Goal: Check status: Check status

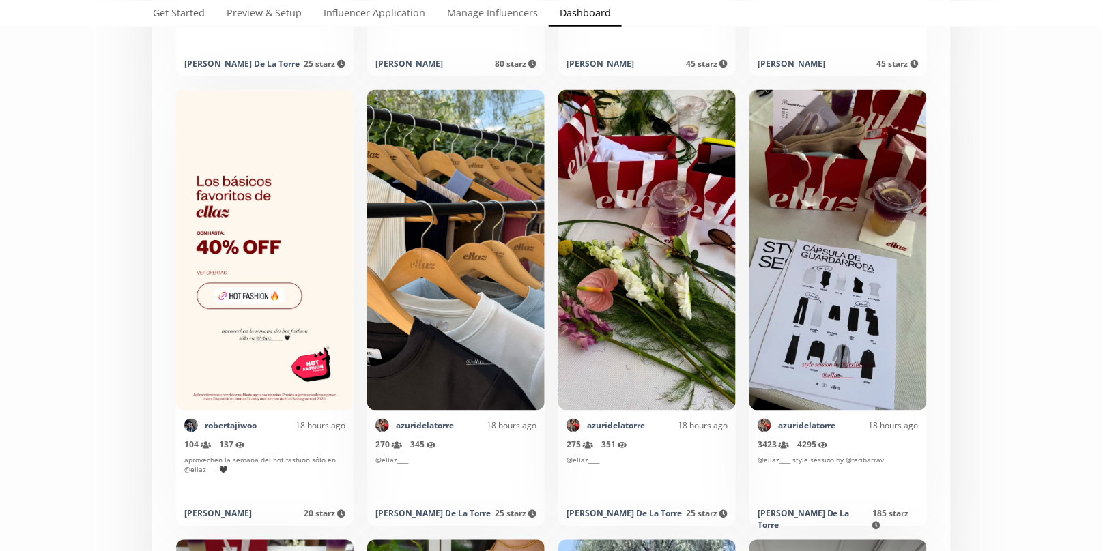
scroll to position [3901, 0]
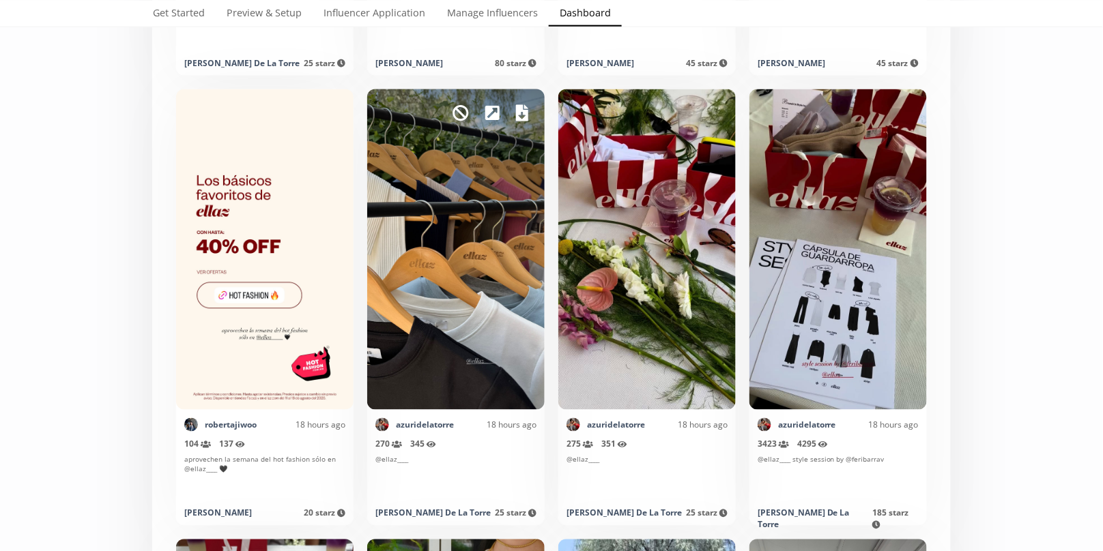
click at [521, 111] on icon at bounding box center [522, 113] width 12 height 16
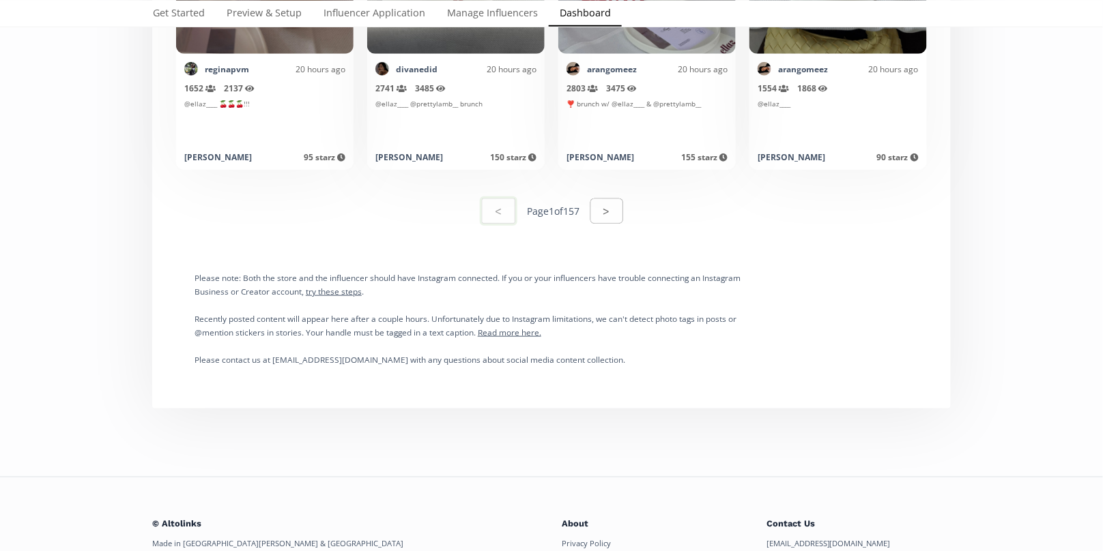
scroll to position [6983, 0]
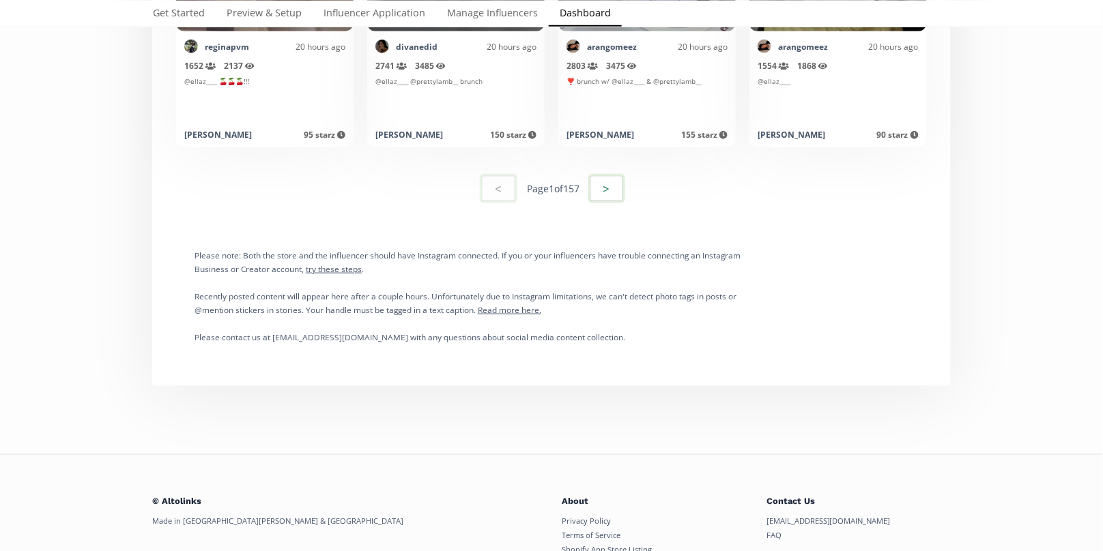
click at [598, 188] on button ">" at bounding box center [606, 188] width 37 height 29
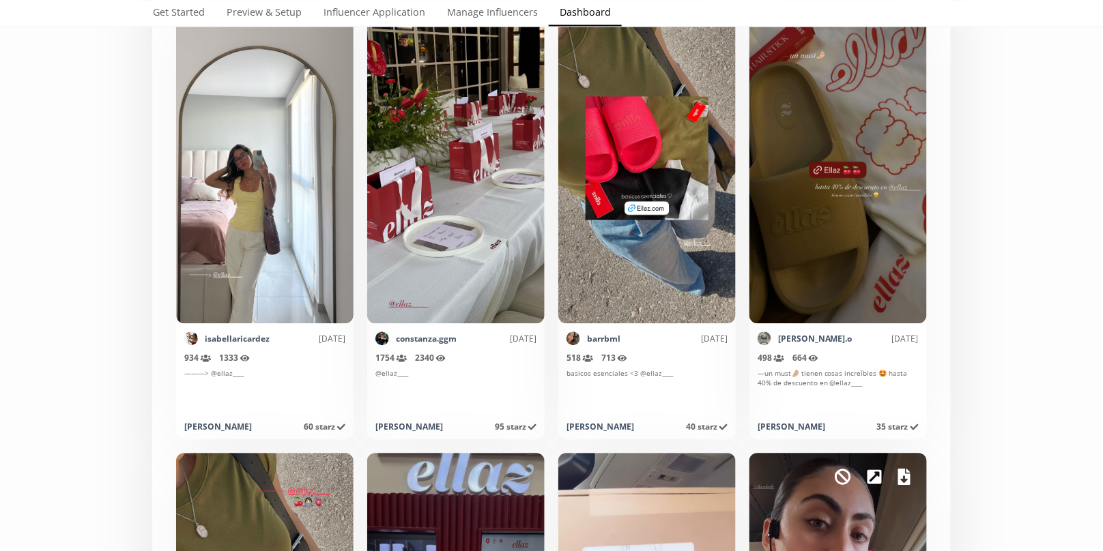
scroll to position [2600, 0]
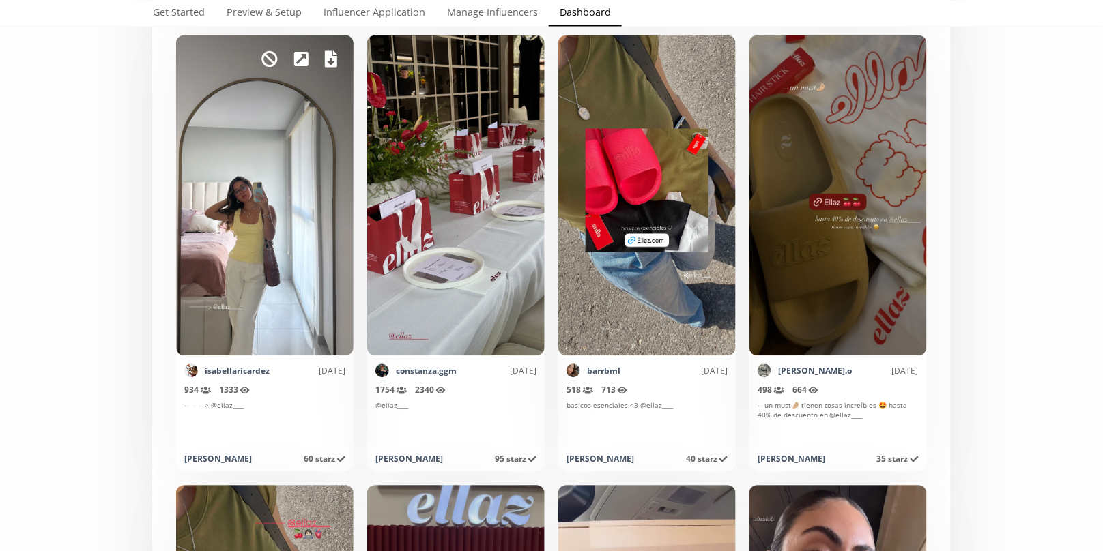
click at [332, 57] on icon at bounding box center [331, 59] width 12 height 16
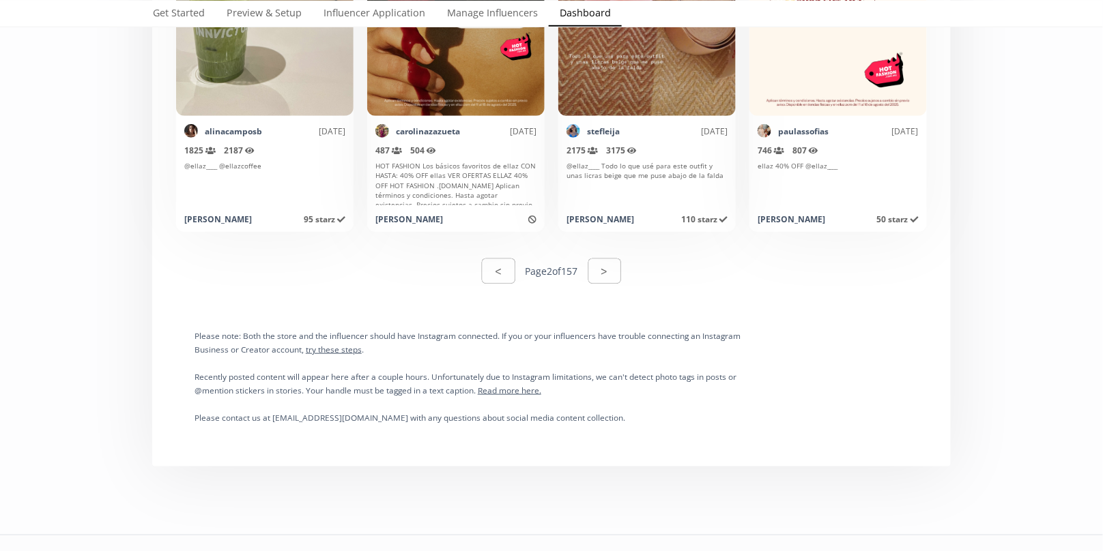
scroll to position [6915, 0]
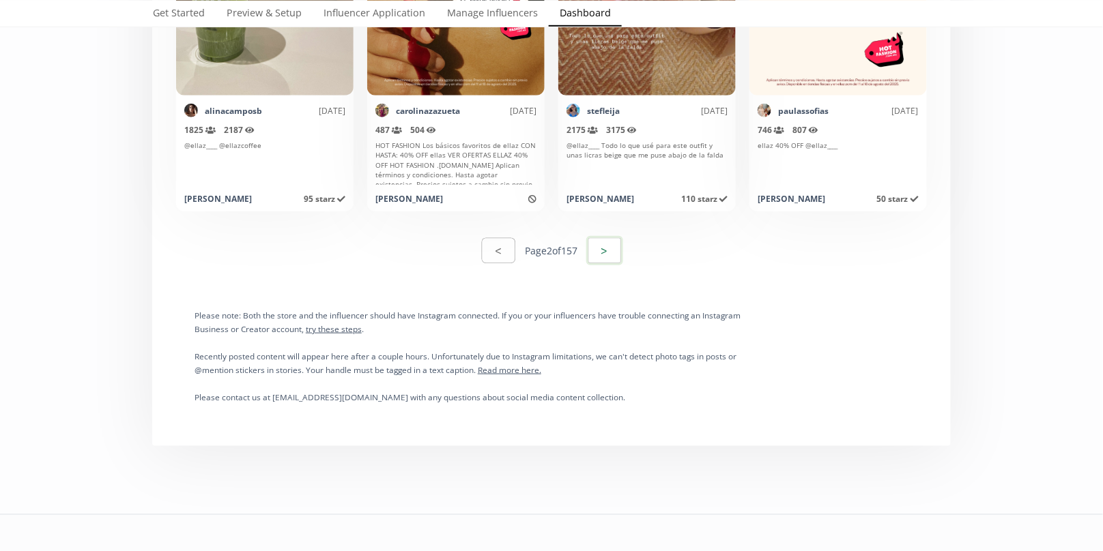
click at [620, 244] on button ">" at bounding box center [604, 250] width 37 height 29
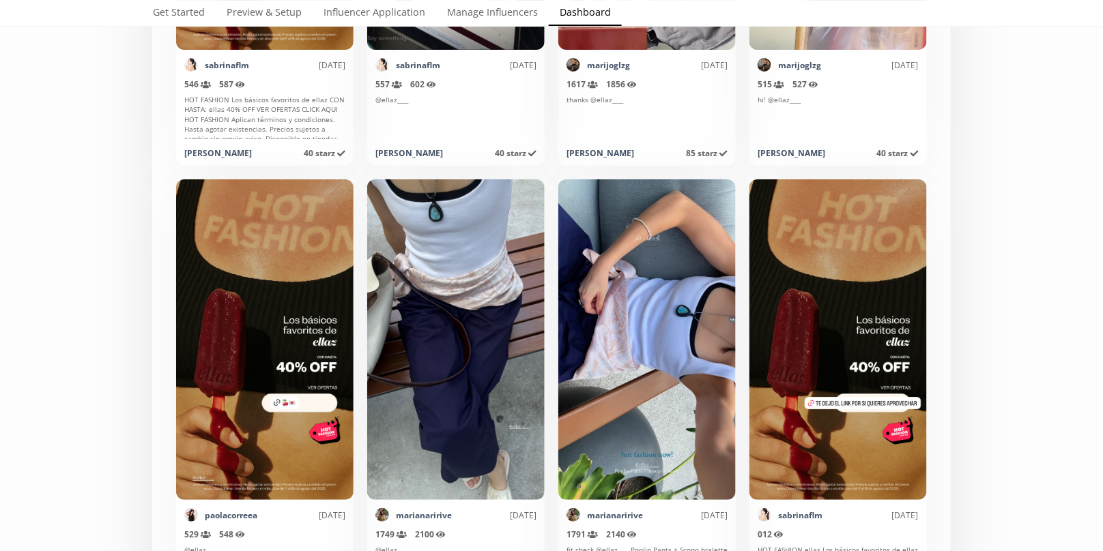
scroll to position [6598, 0]
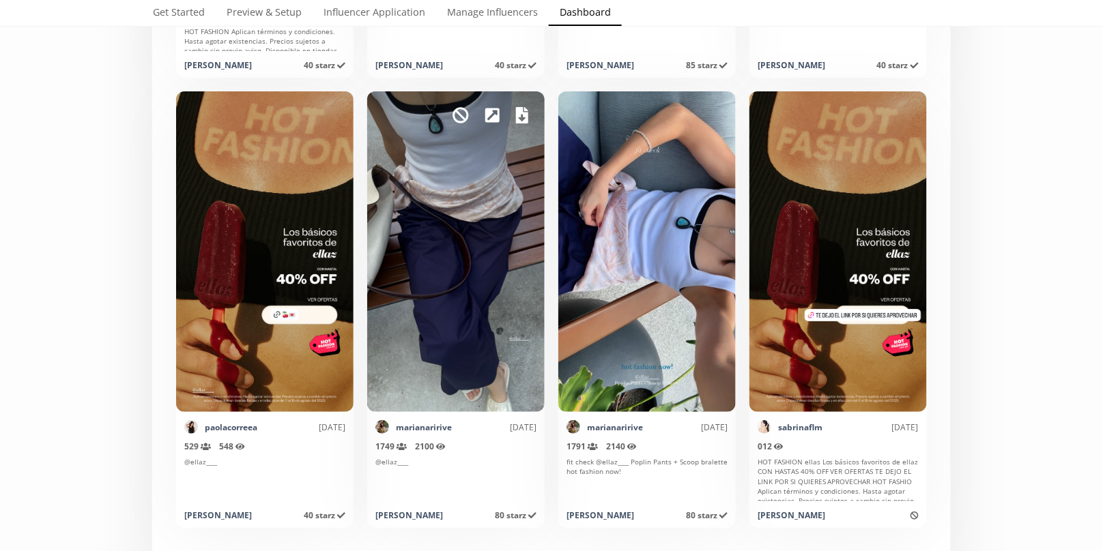
click at [523, 119] on icon at bounding box center [522, 115] width 12 height 16
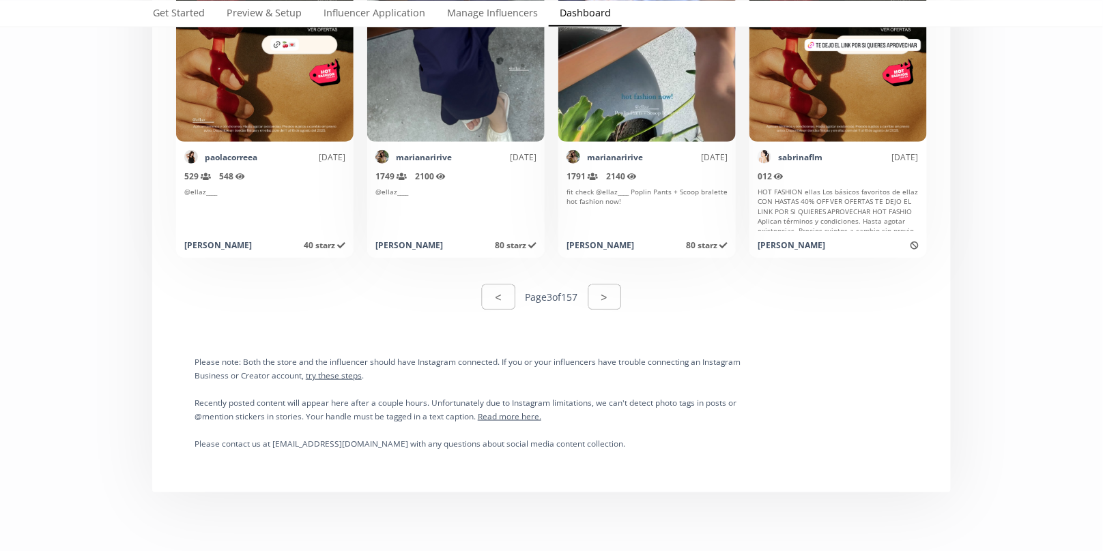
scroll to position [6875, 0]
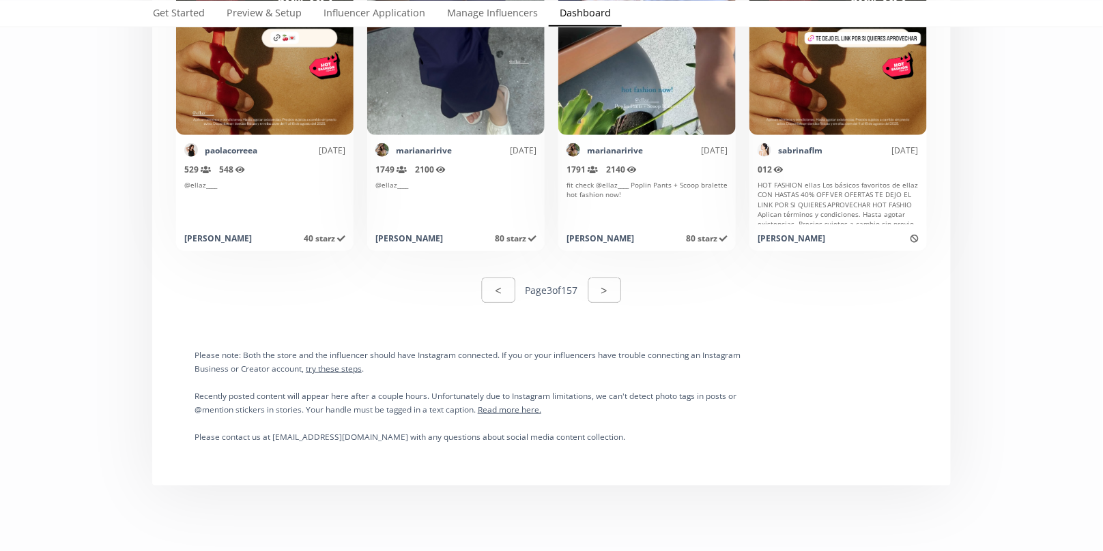
click at [618, 302] on div "< Page 3 of 157 >" at bounding box center [551, 290] width 139 height 29
click at [612, 291] on button ">" at bounding box center [604, 290] width 37 height 29
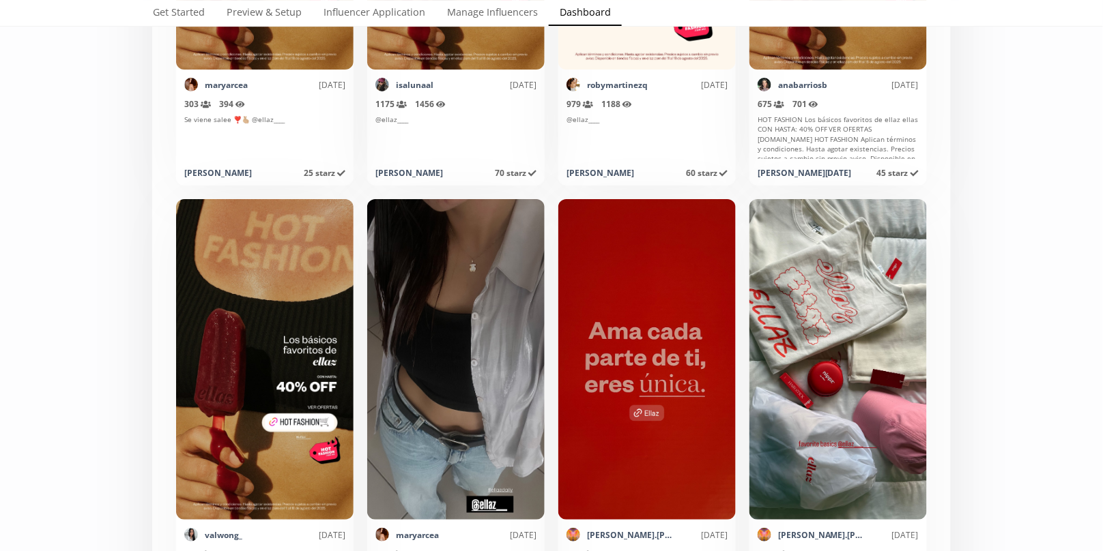
scroll to position [6793, 0]
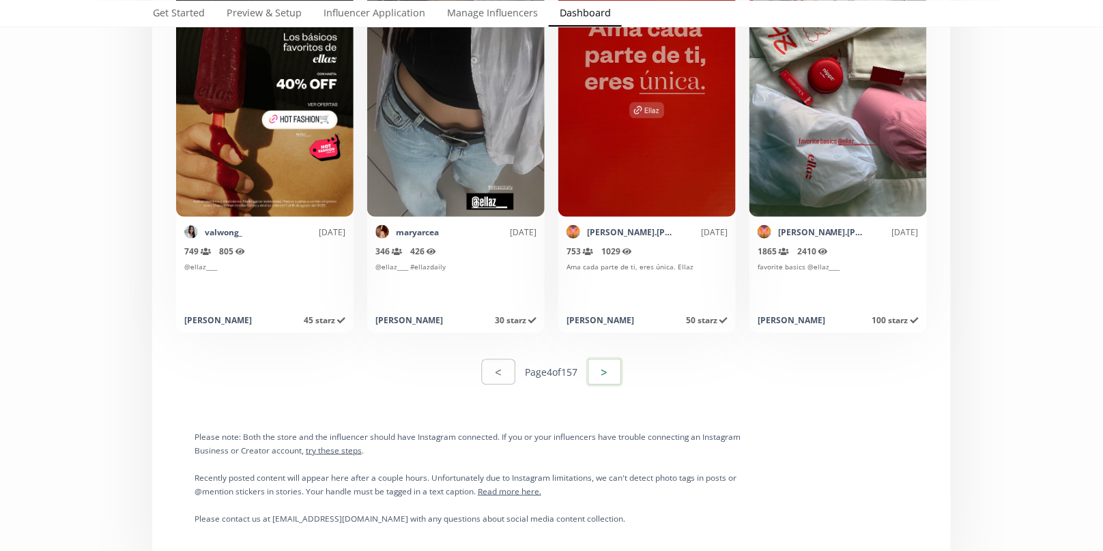
click at [610, 362] on button ">" at bounding box center [604, 372] width 37 height 29
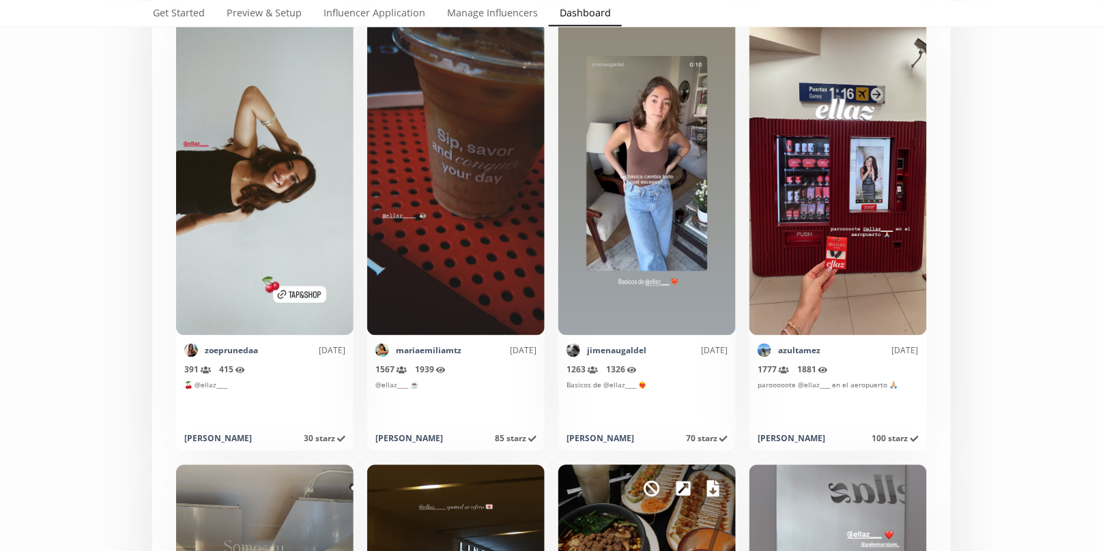
scroll to position [4235, 0]
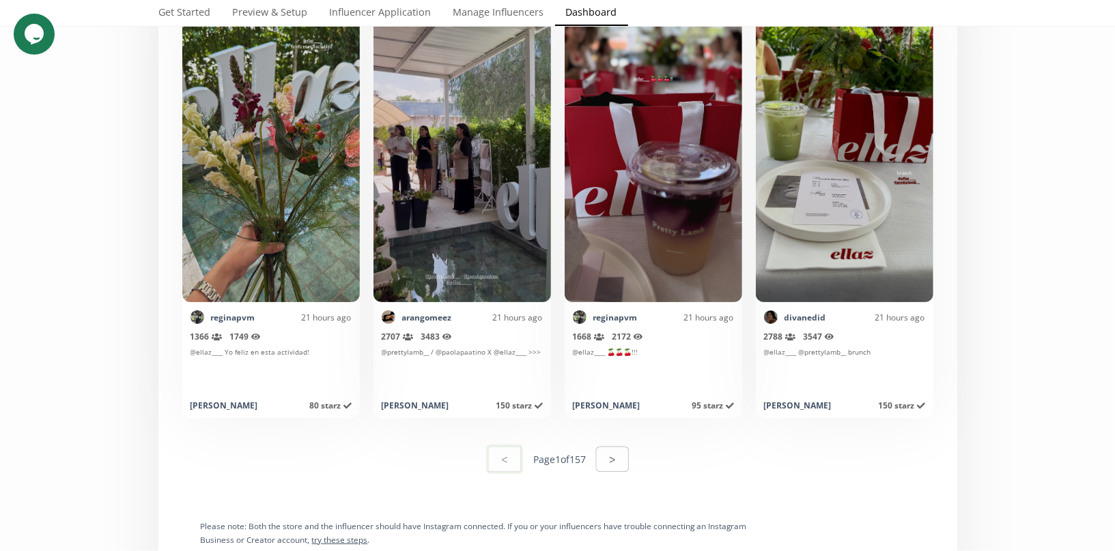
scroll to position [6713, 0]
click at [606, 450] on button ">" at bounding box center [612, 458] width 33 height 25
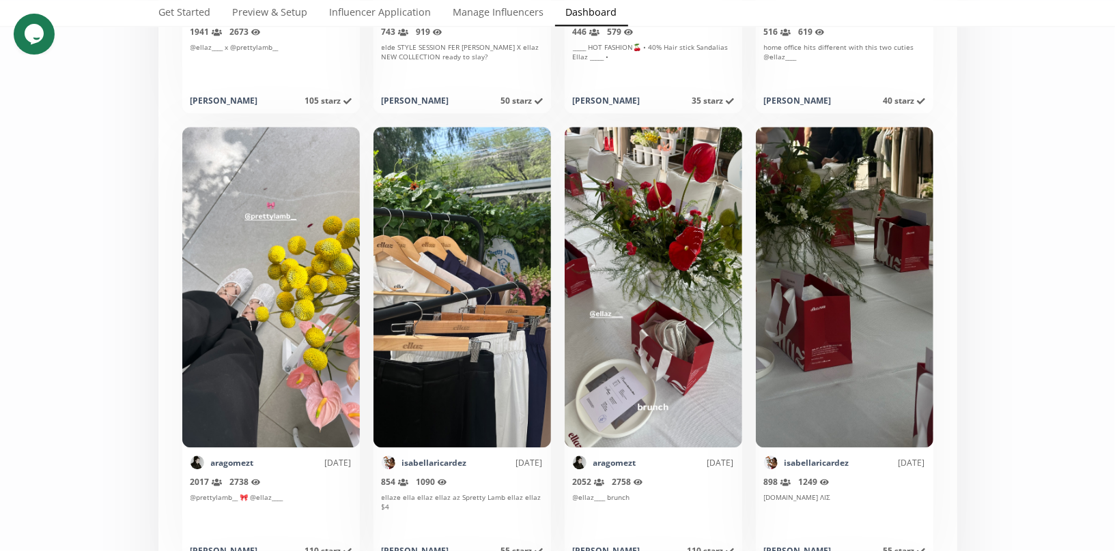
scroll to position [2106, 0]
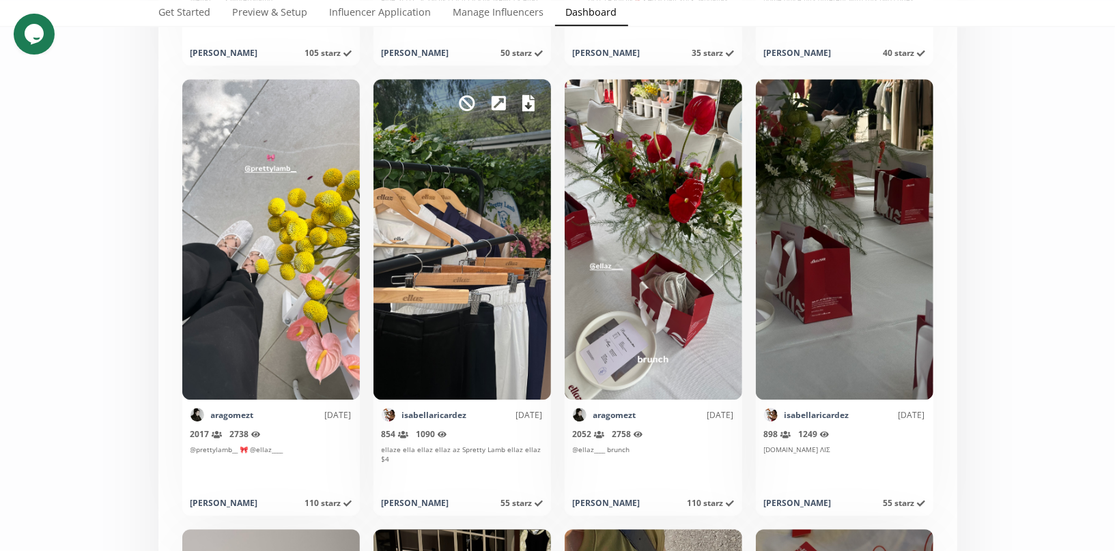
click at [524, 99] on icon at bounding box center [528, 103] width 12 height 16
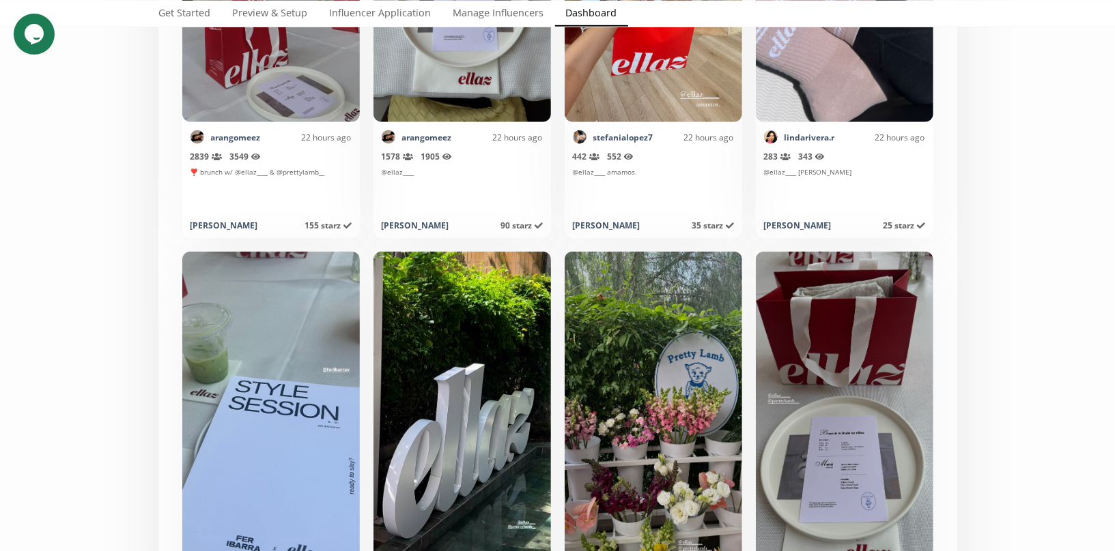
scroll to position [57, 0]
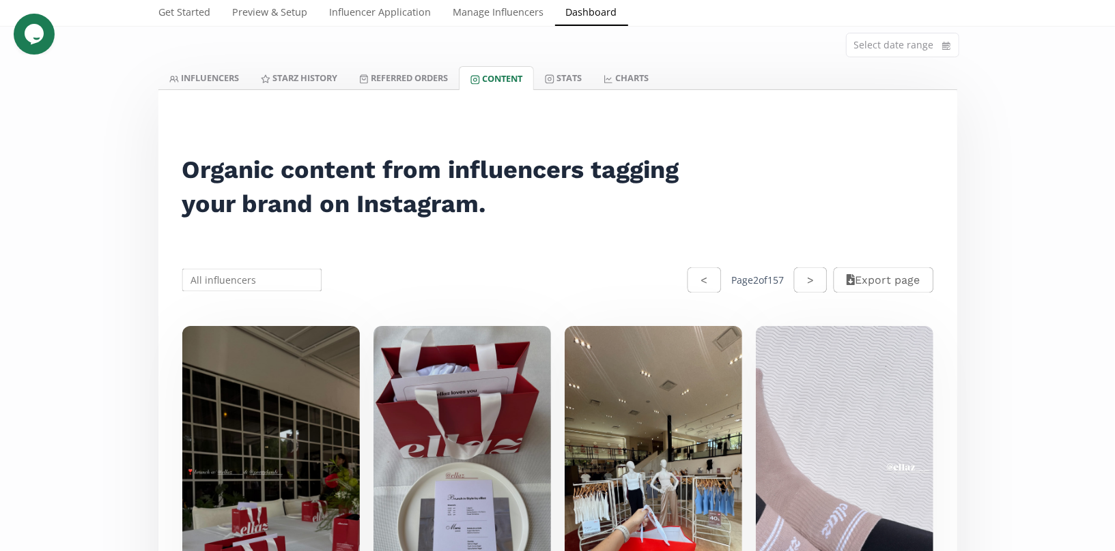
click at [687, 271] on button "<" at bounding box center [703, 280] width 33 height 25
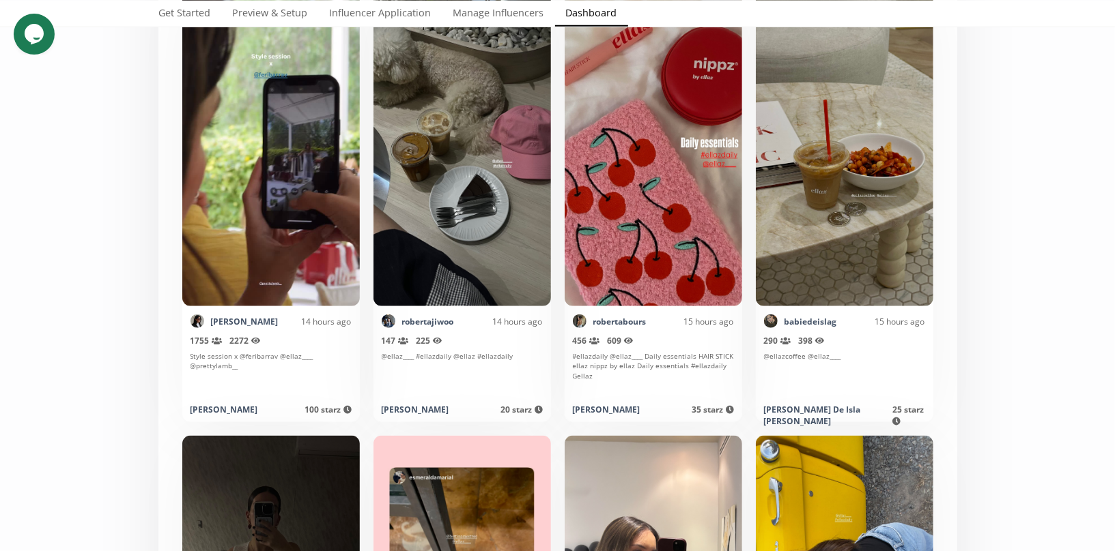
scroll to position [0, 0]
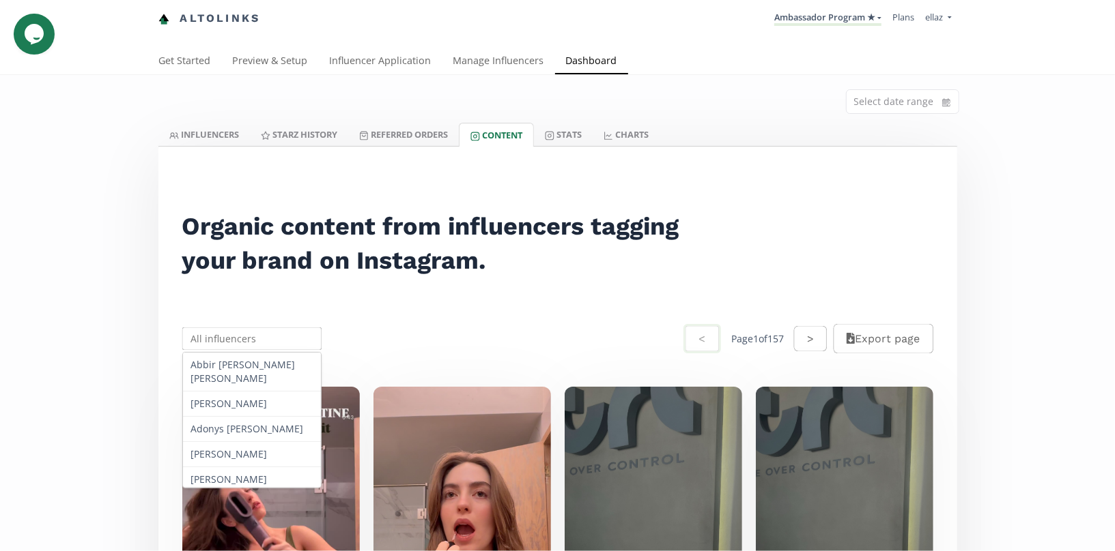
click at [247, 341] on input "text" at bounding box center [252, 339] width 144 height 27
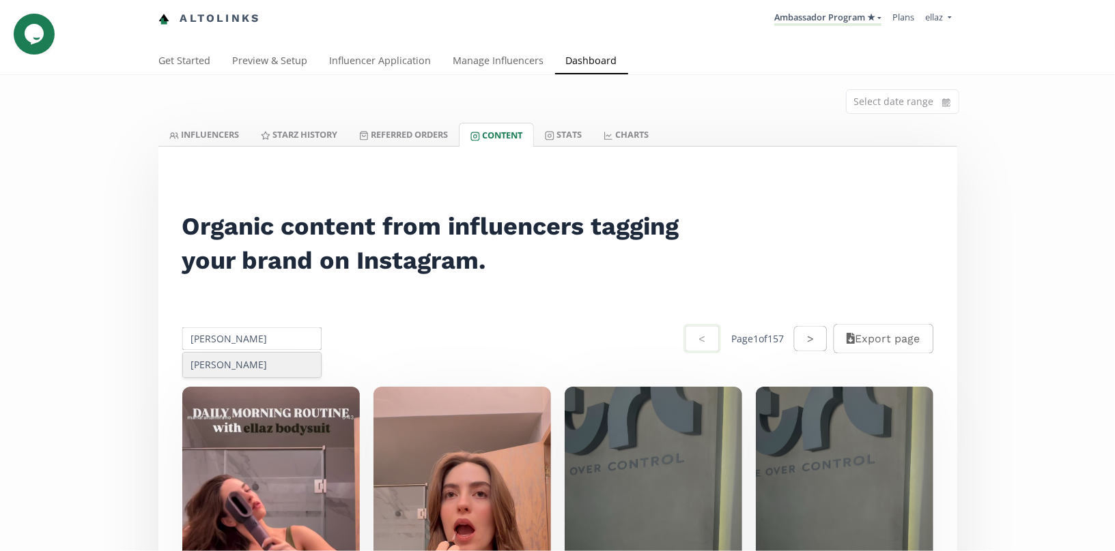
click at [242, 364] on div "[PERSON_NAME]" at bounding box center [252, 365] width 139 height 25
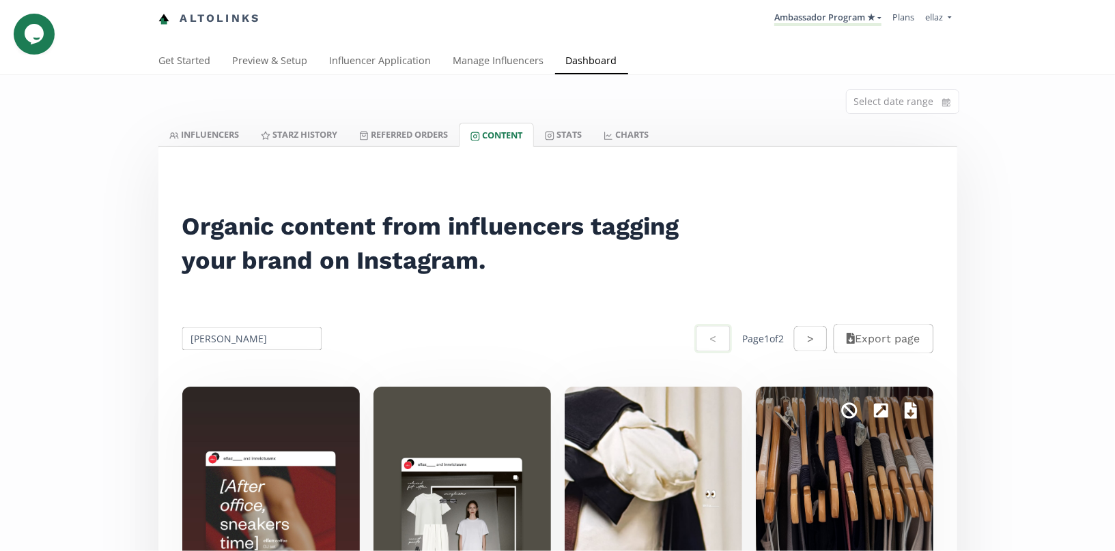
click at [904, 404] on icon at bounding box center [910, 411] width 12 height 16
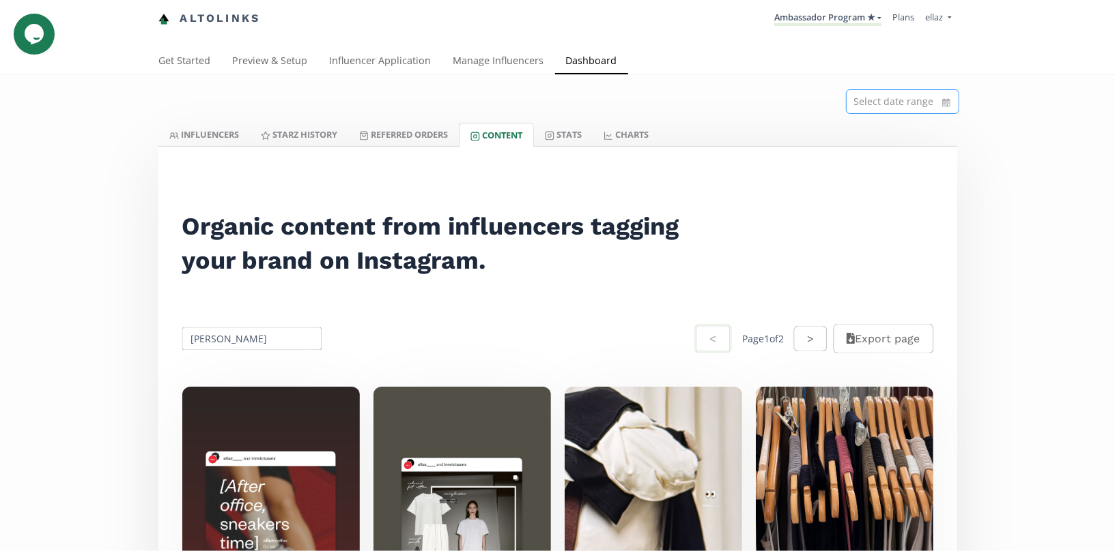
click at [900, 100] on input at bounding box center [902, 101] width 112 height 23
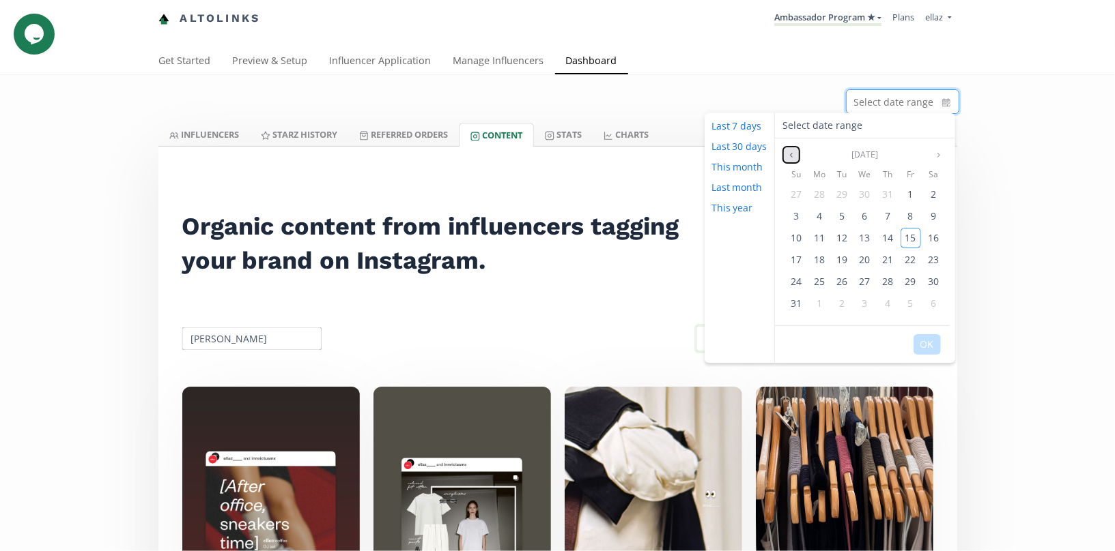
click at [790, 147] on button "Previous month" at bounding box center [791, 155] width 16 height 16
click at [788, 151] on icon "angle left" at bounding box center [791, 155] width 8 height 8
click at [790, 149] on button "Previous month" at bounding box center [791, 155] width 16 height 16
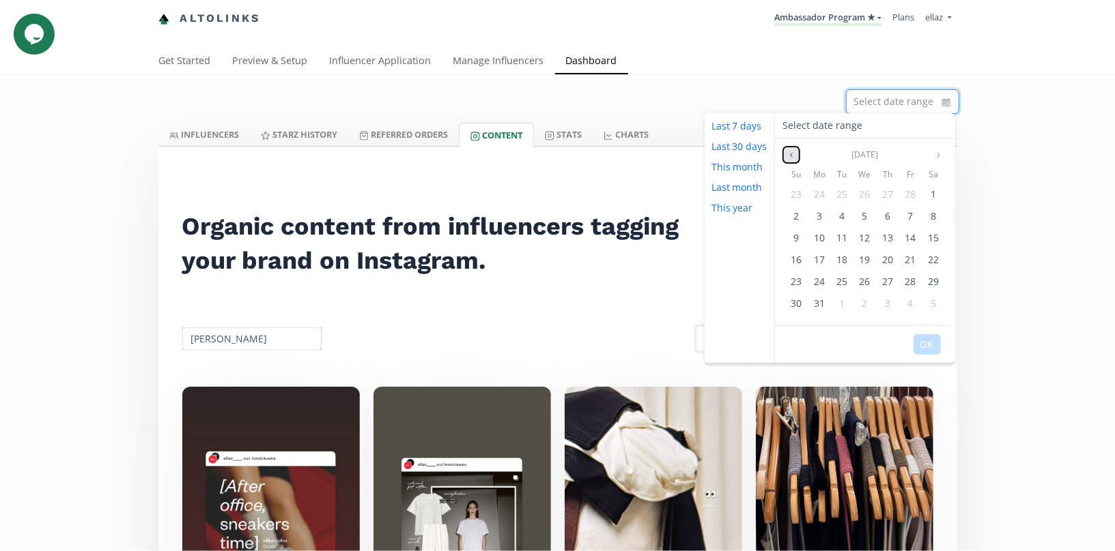
click at [790, 149] on button "Previous month" at bounding box center [791, 155] width 16 height 16
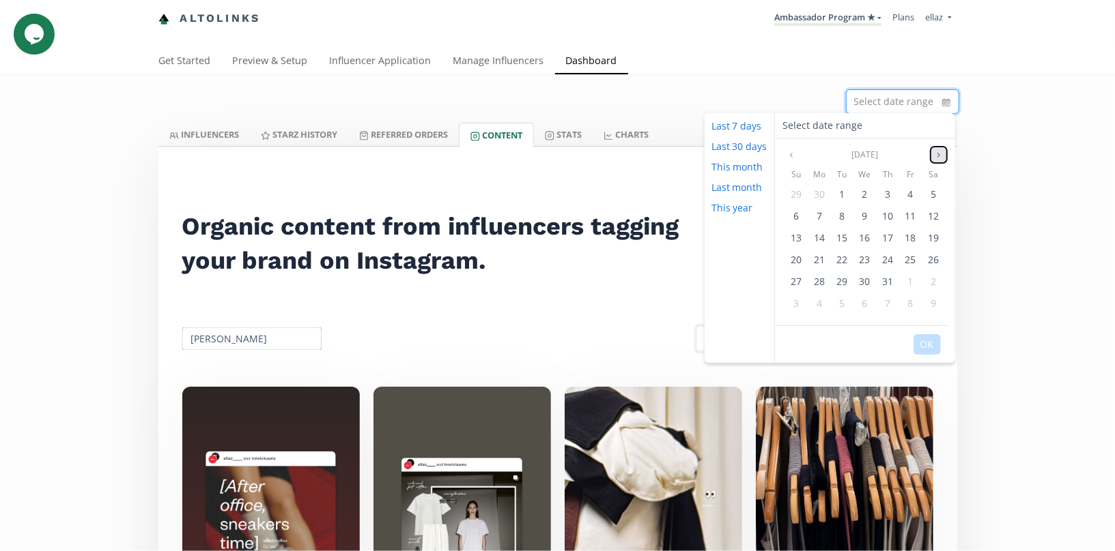
click at [941, 152] on button "Next month" at bounding box center [938, 155] width 16 height 16
click at [793, 197] on span "1" at bounding box center [795, 194] width 5 height 13
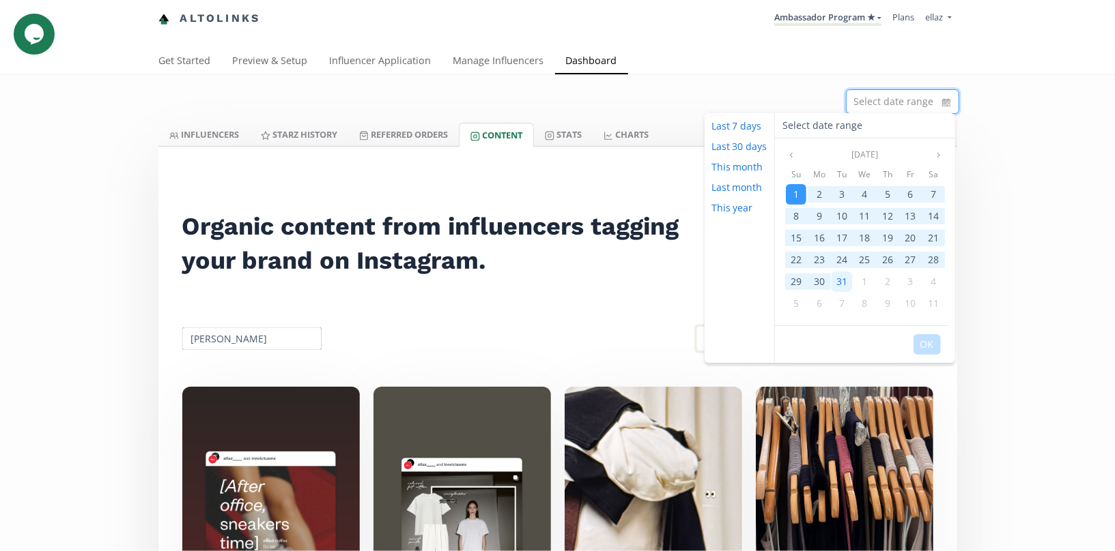
click at [838, 288] on div "31" at bounding box center [841, 282] width 20 height 20
click at [929, 345] on button "OK" at bounding box center [926, 344] width 27 height 20
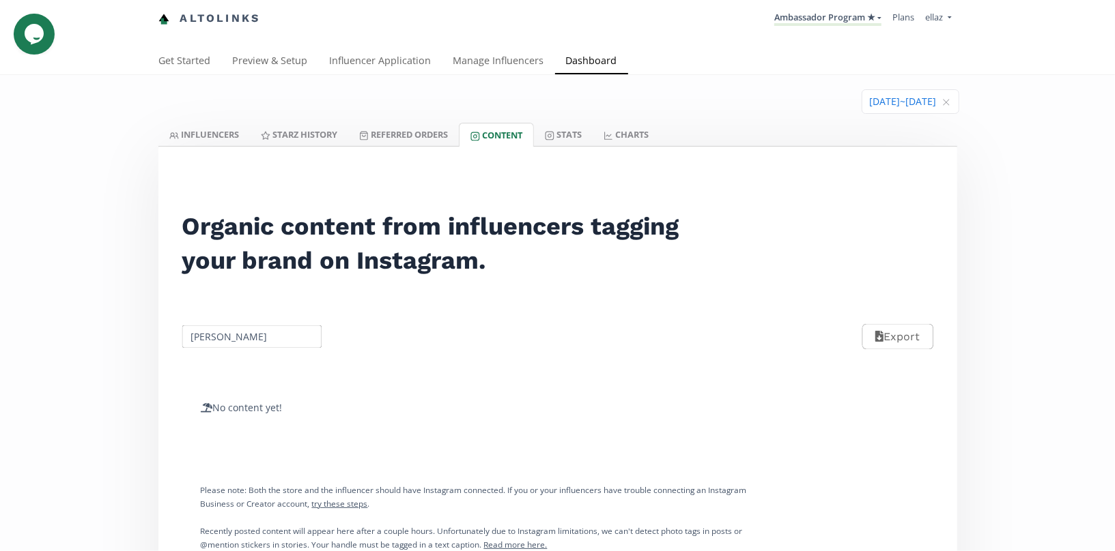
click at [260, 348] on input "[PERSON_NAME]" at bounding box center [252, 337] width 144 height 27
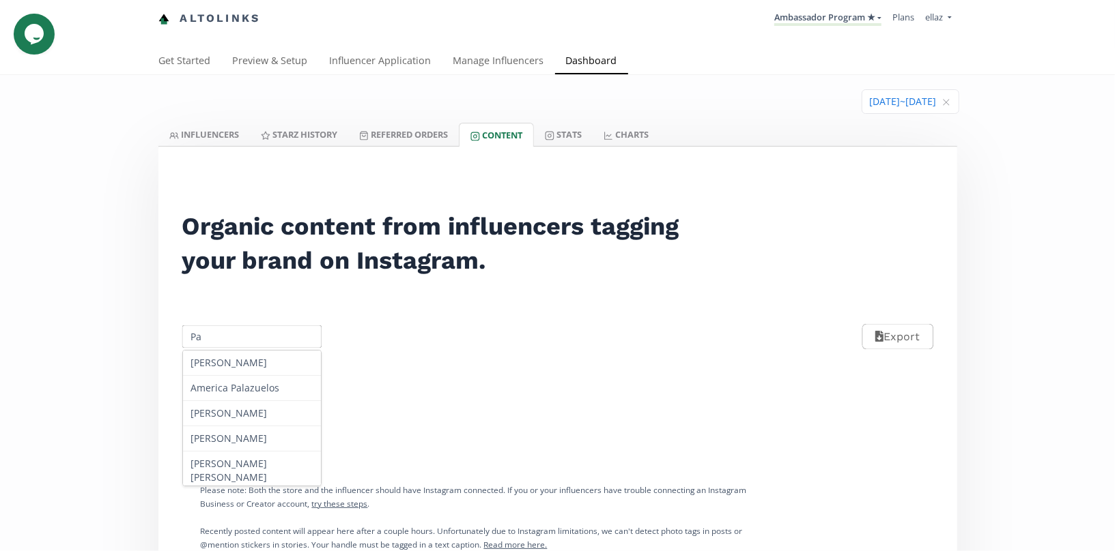
type input "P"
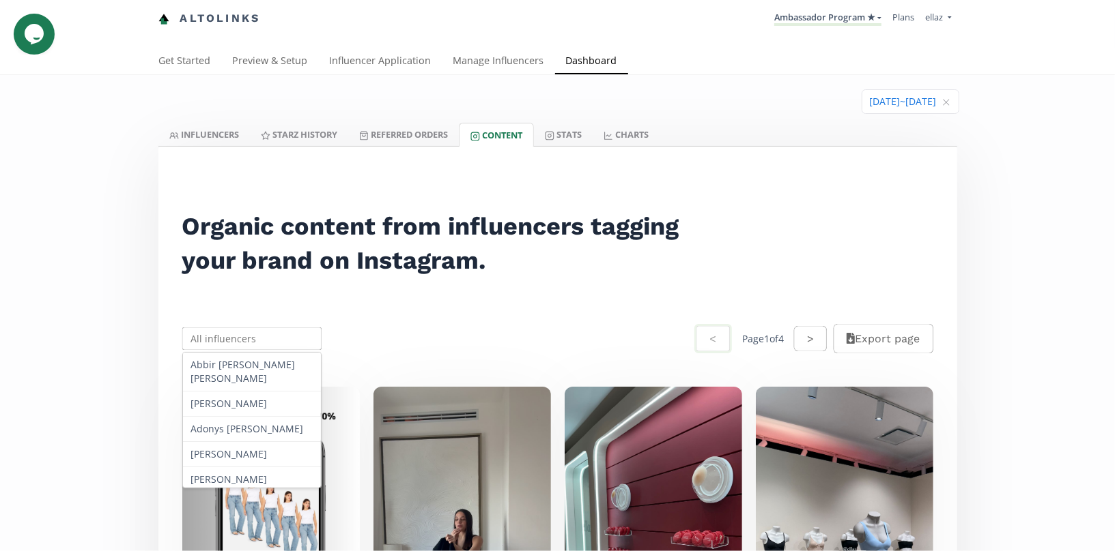
click at [663, 296] on div "Organic content from influencers tagging your brand on Instagram." at bounding box center [440, 244] width 546 height 126
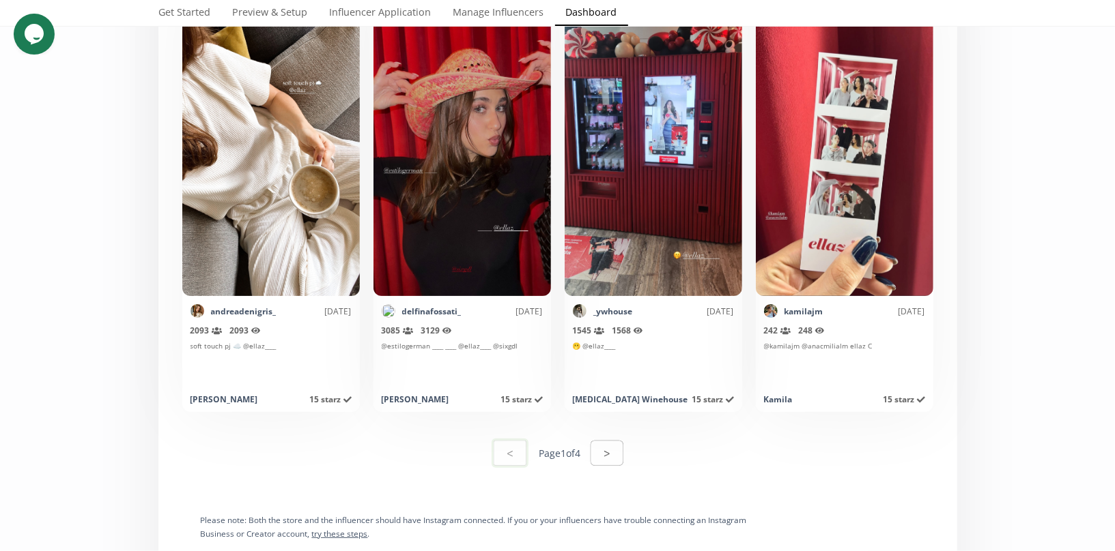
scroll to position [7072, 0]
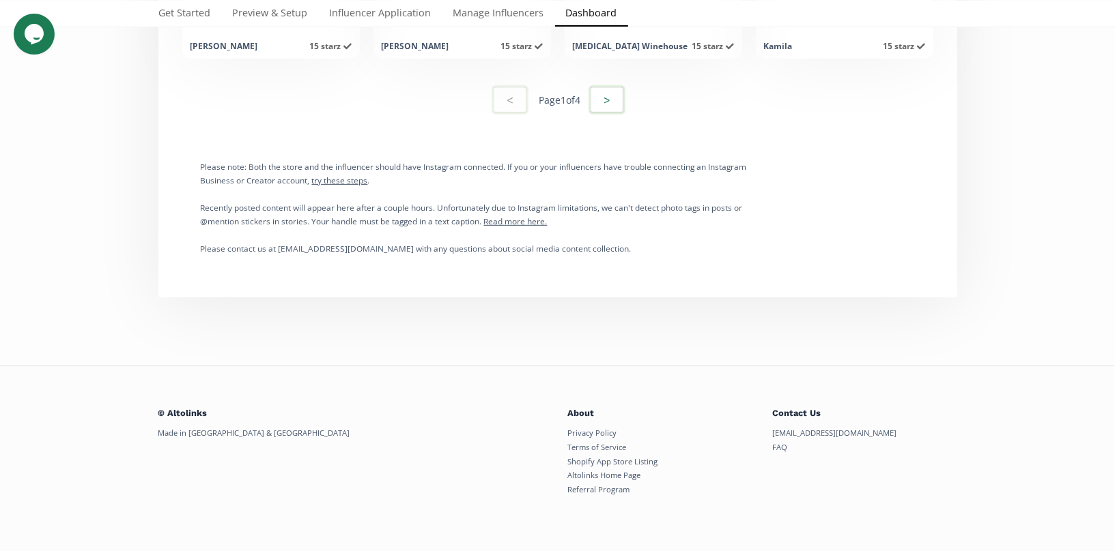
click at [614, 103] on button ">" at bounding box center [606, 99] width 37 height 29
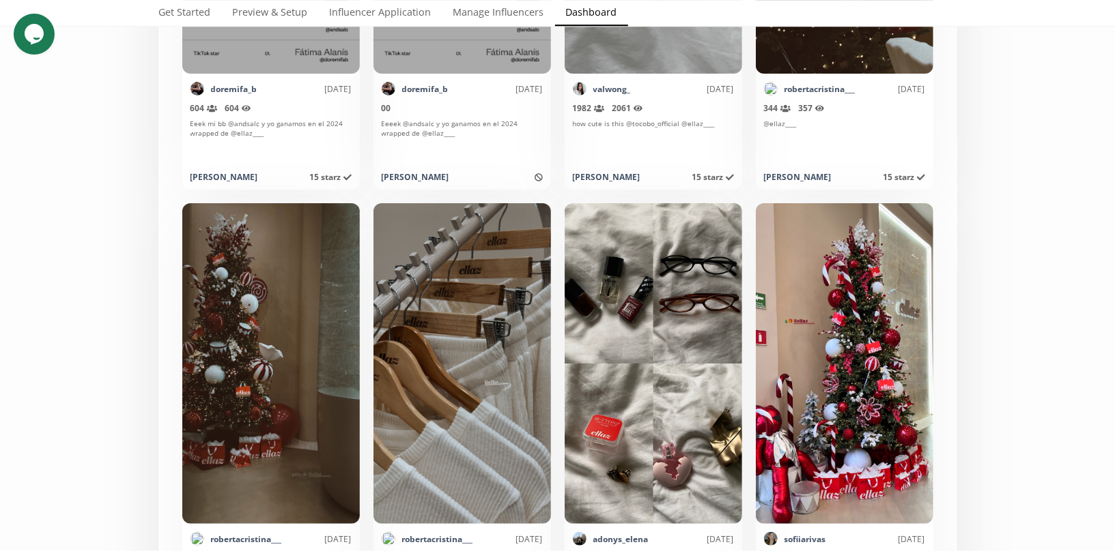
scroll to position [2886, 0]
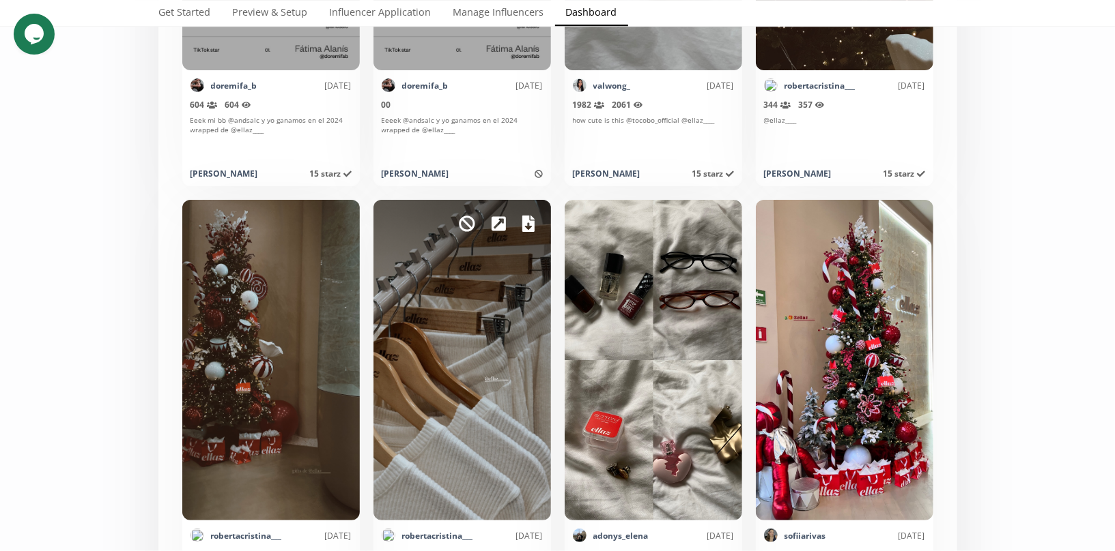
click at [522, 224] on icon at bounding box center [528, 224] width 12 height 16
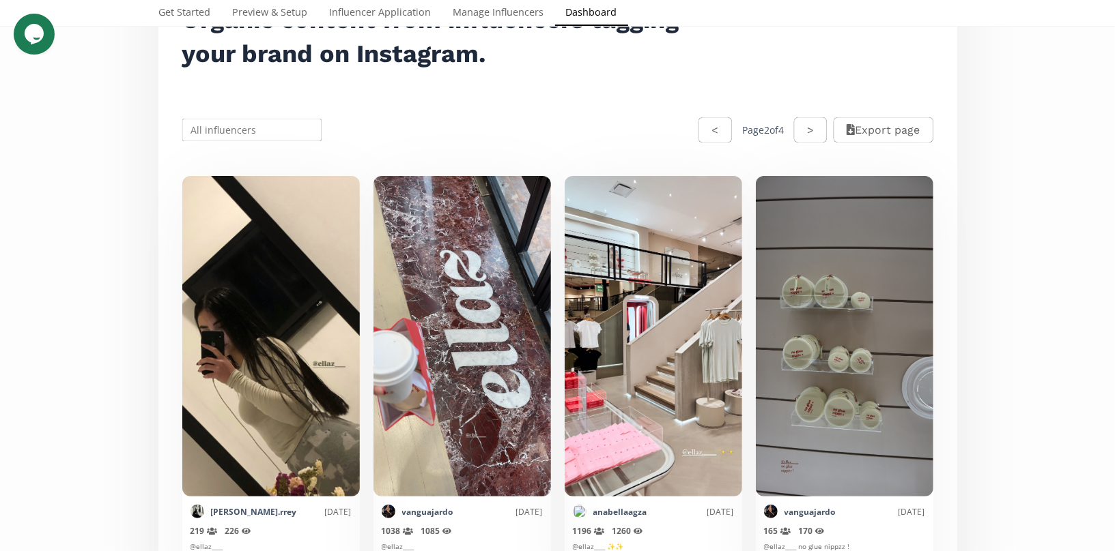
scroll to position [203, 0]
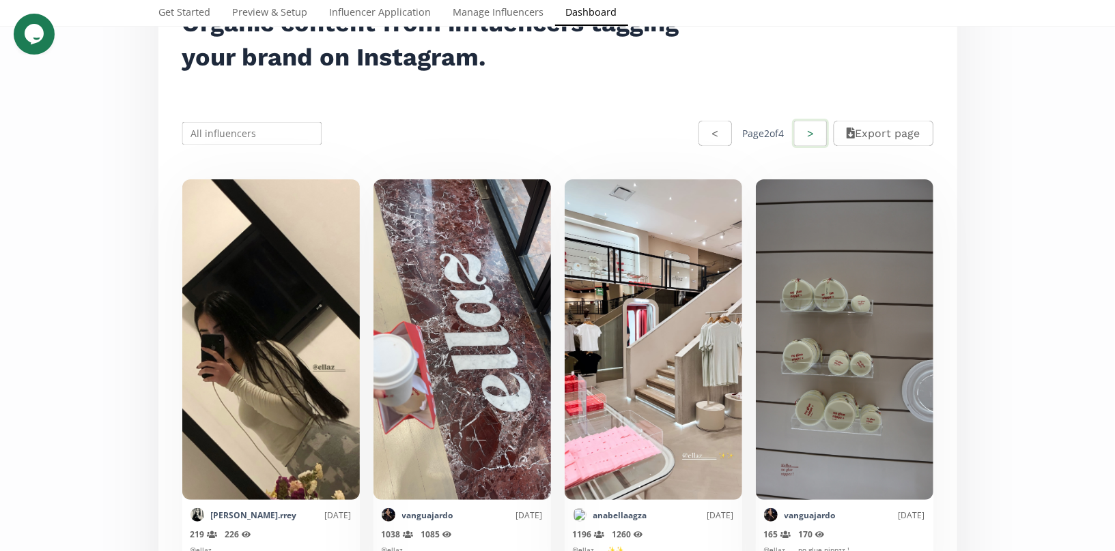
click at [801, 130] on button ">" at bounding box center [810, 133] width 37 height 29
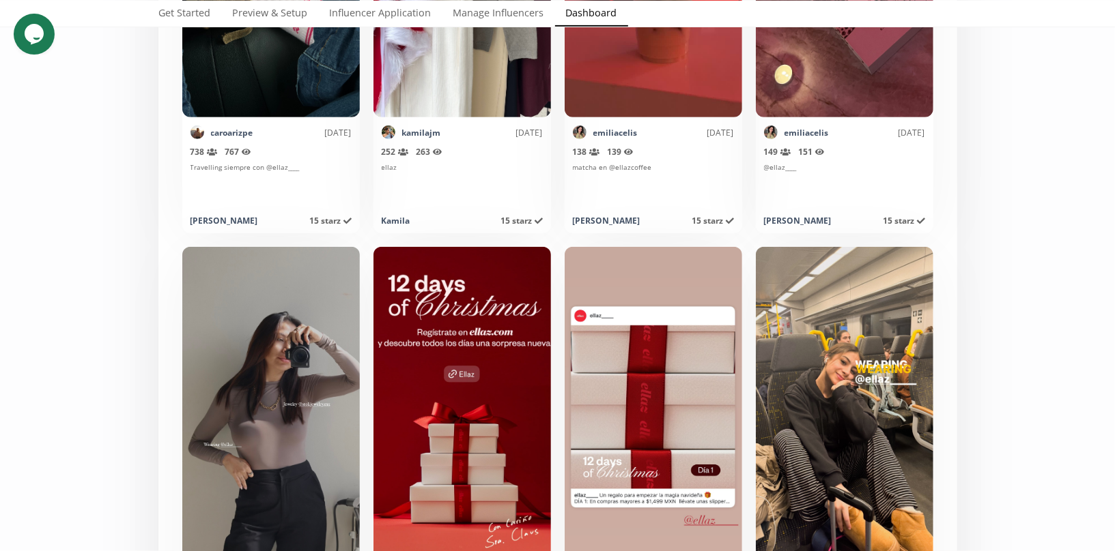
scroll to position [3959, 0]
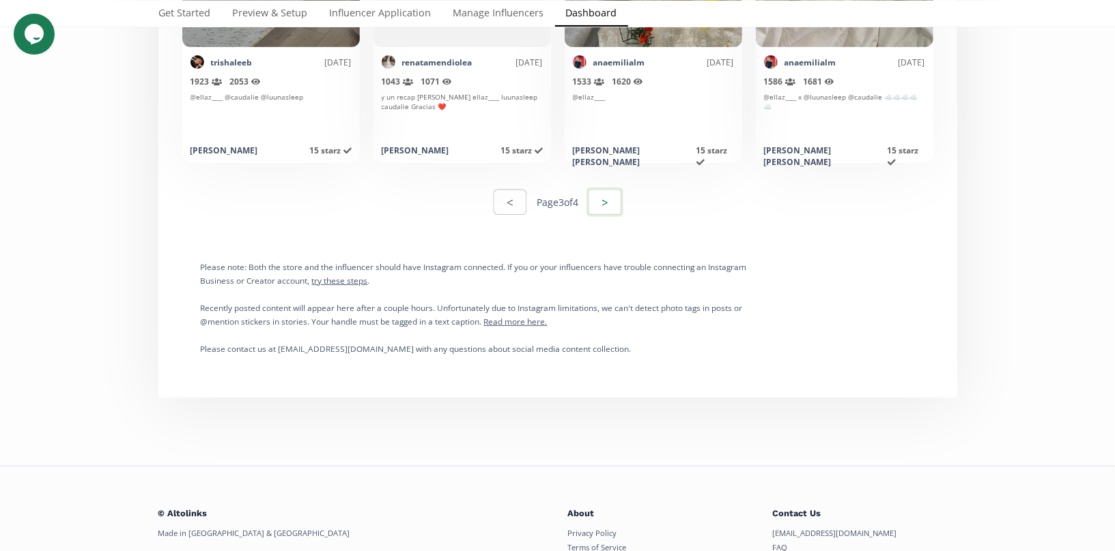
click at [612, 205] on button ">" at bounding box center [604, 202] width 37 height 29
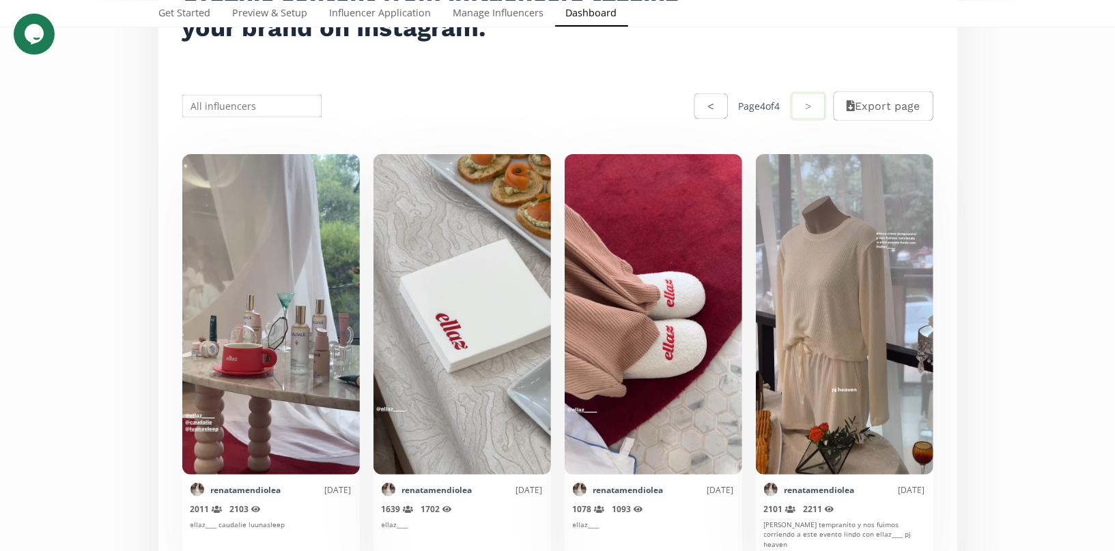
scroll to position [0, 0]
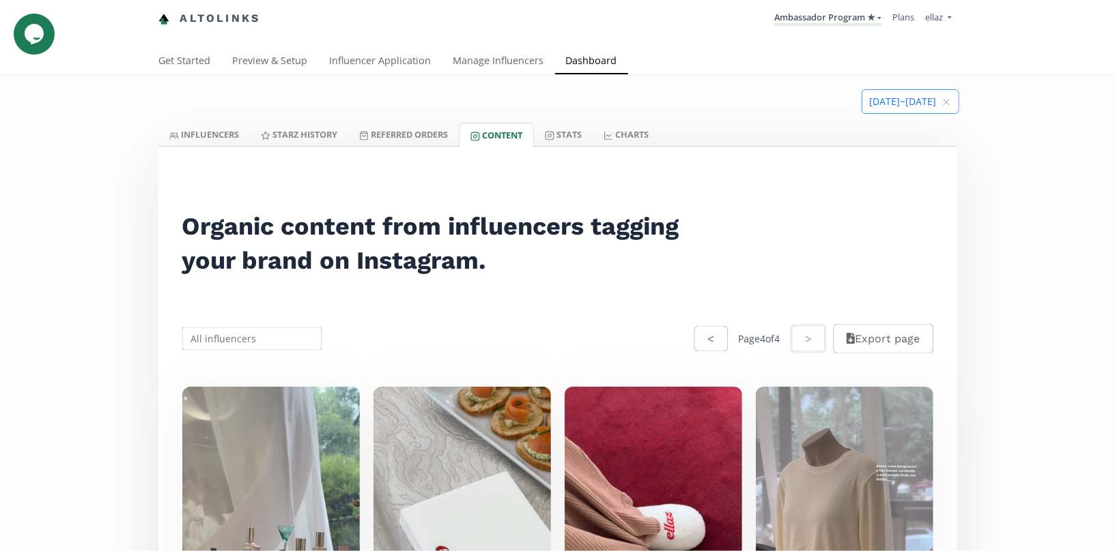
click at [916, 103] on input at bounding box center [910, 101] width 96 height 23
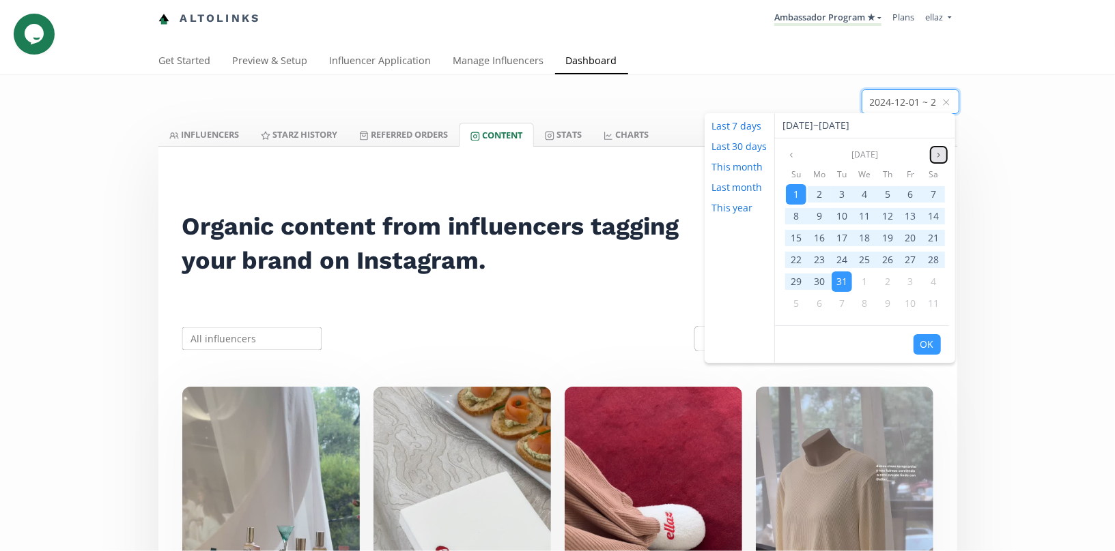
click at [934, 154] on icon "angle right" at bounding box center [938, 155] width 8 height 8
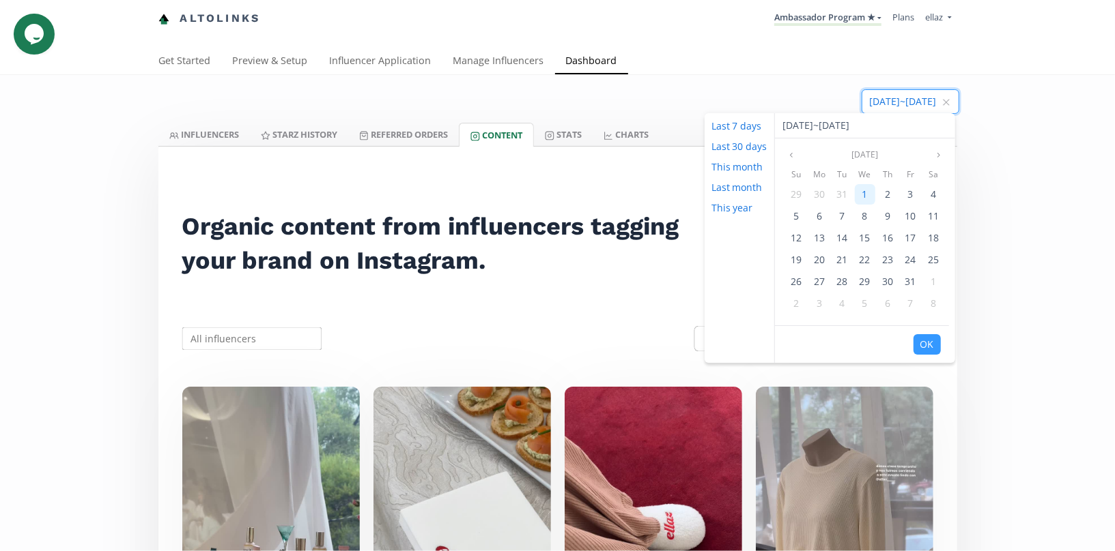
click at [859, 193] on div "1" at bounding box center [865, 194] width 20 height 20
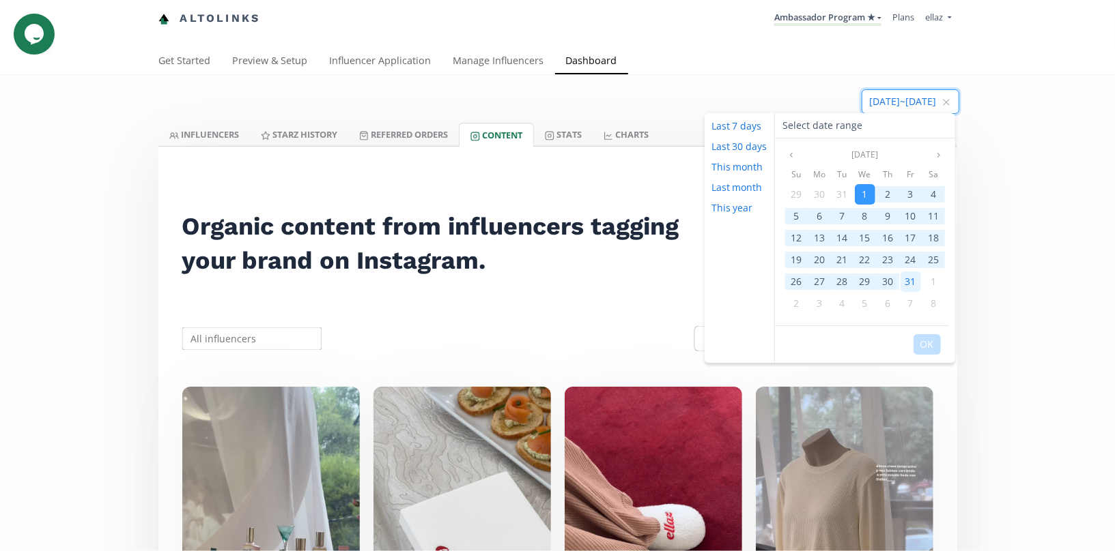
click at [915, 276] on div "31" at bounding box center [910, 282] width 20 height 20
click at [927, 341] on button "OK" at bounding box center [926, 344] width 27 height 20
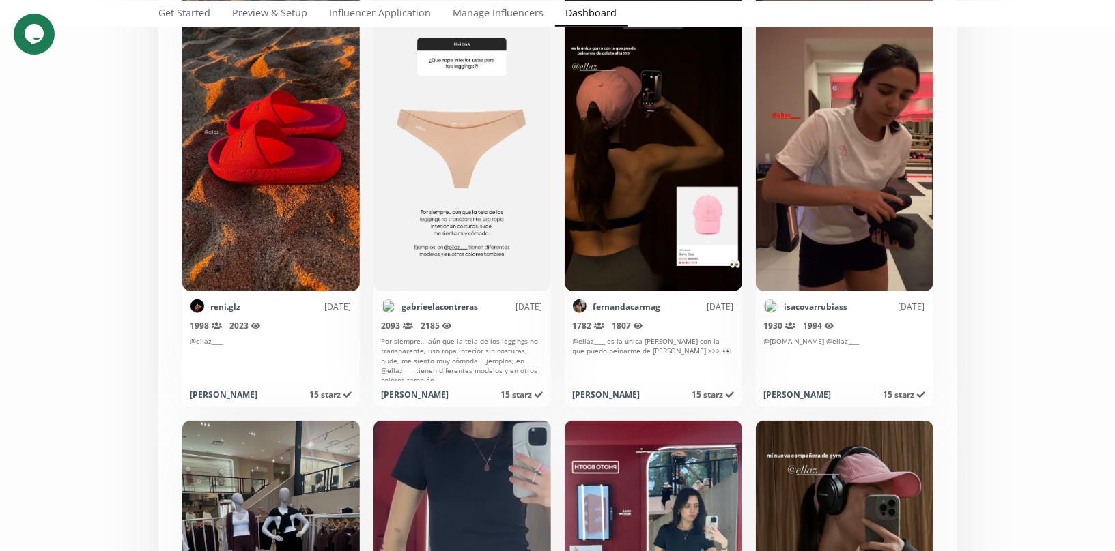
scroll to position [786, 0]
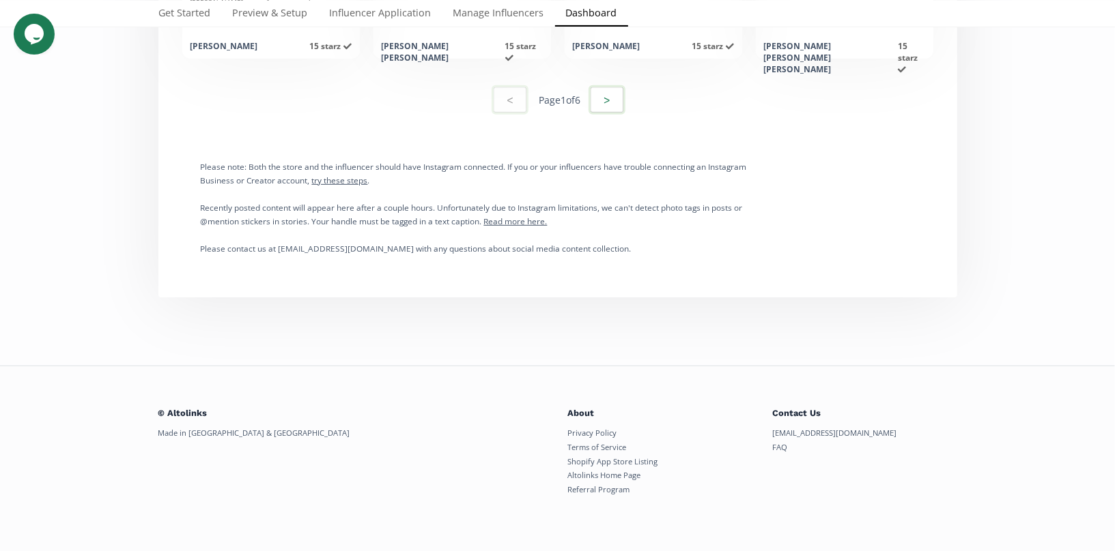
click at [622, 91] on button ">" at bounding box center [606, 99] width 37 height 29
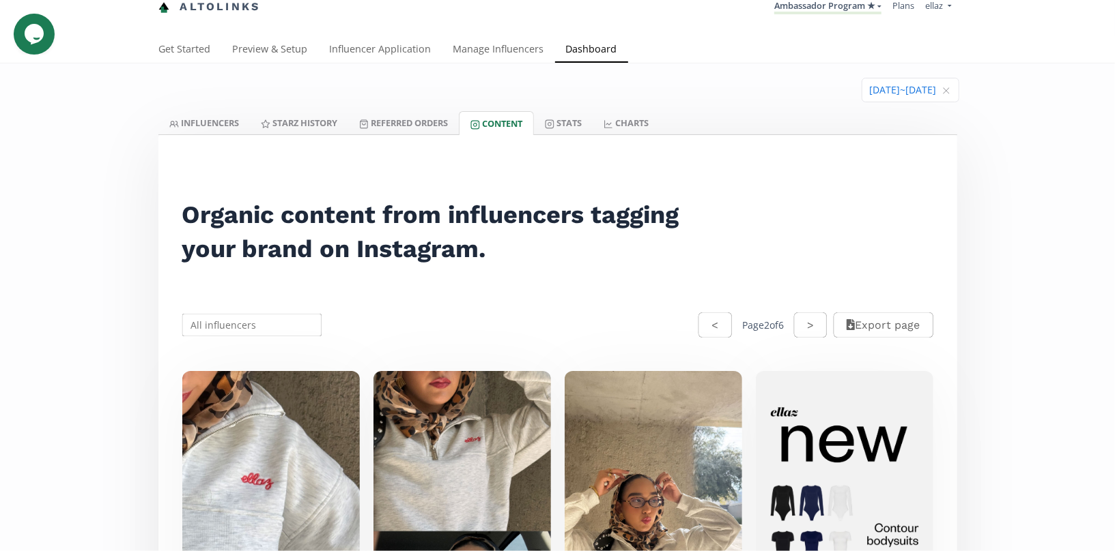
scroll to position [0, 0]
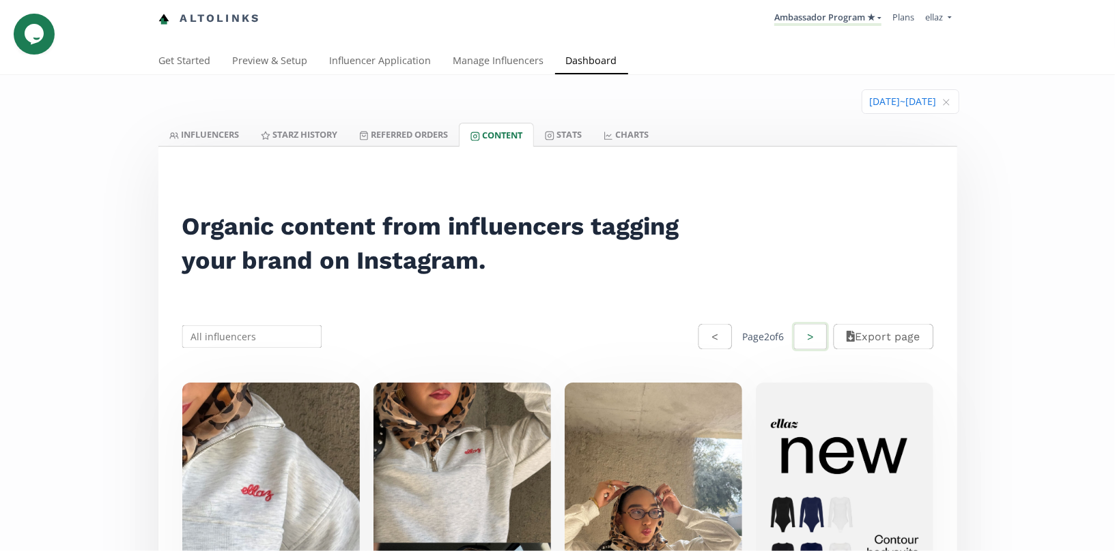
click at [792, 332] on button ">" at bounding box center [810, 336] width 37 height 29
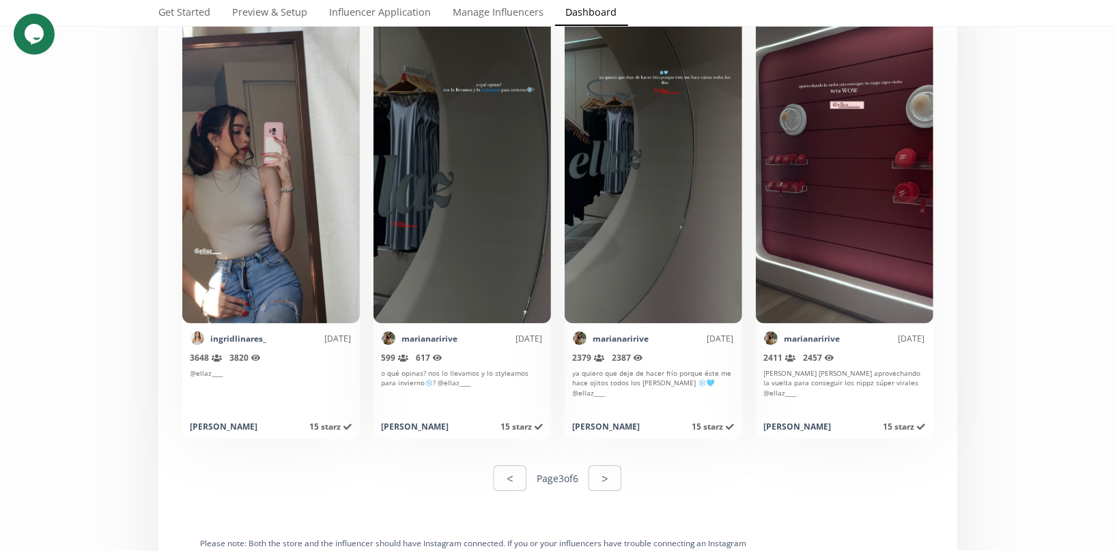
scroll to position [6799, 0]
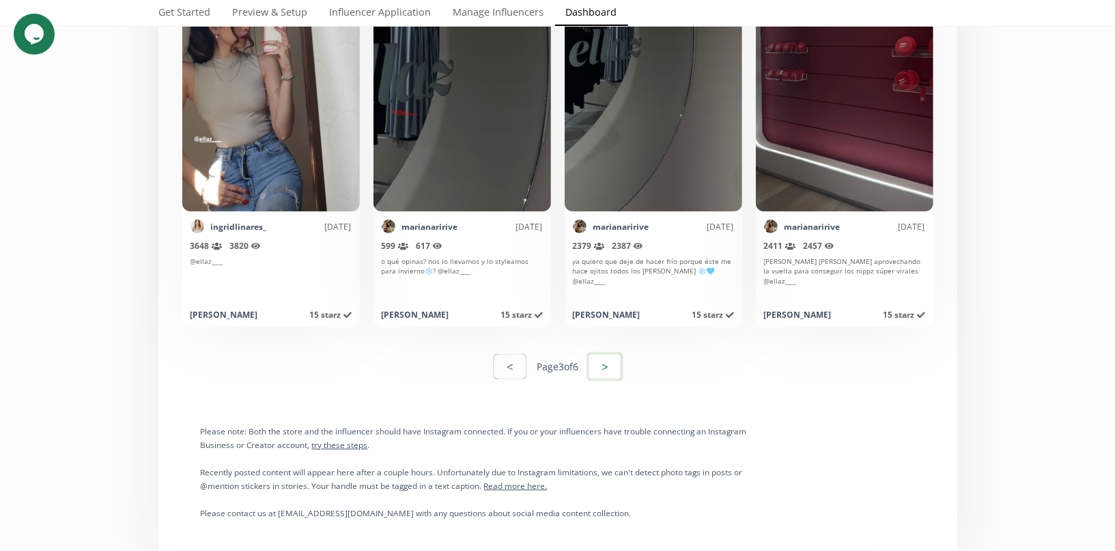
click at [602, 353] on button ">" at bounding box center [604, 366] width 37 height 29
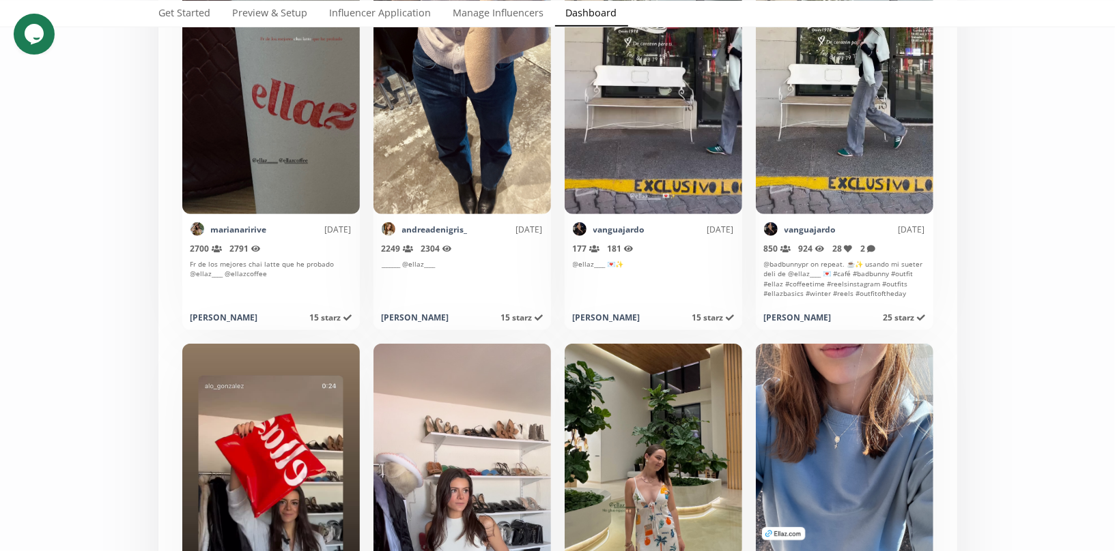
scroll to position [171, 0]
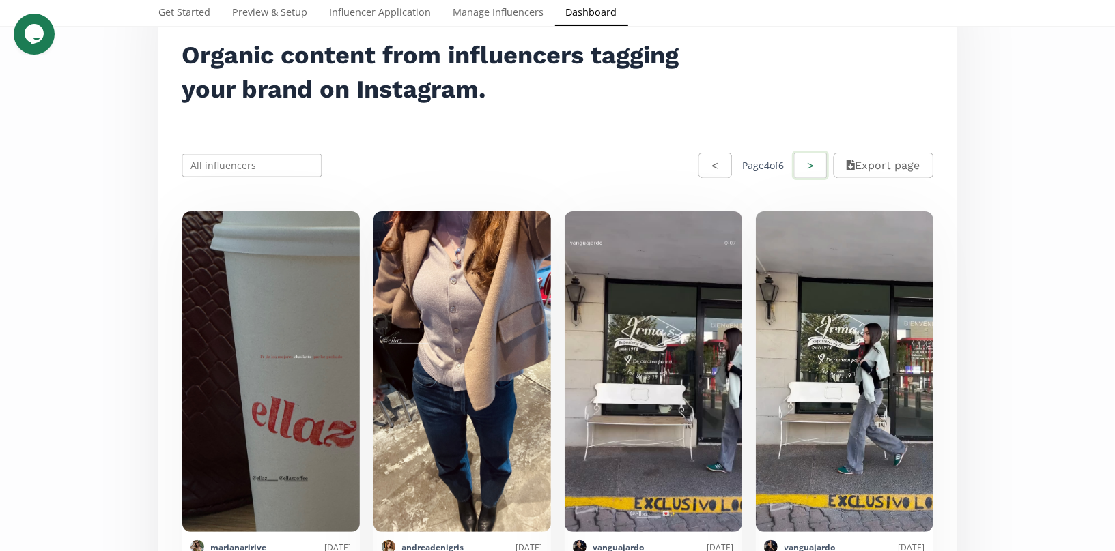
click at [800, 167] on button ">" at bounding box center [810, 165] width 37 height 29
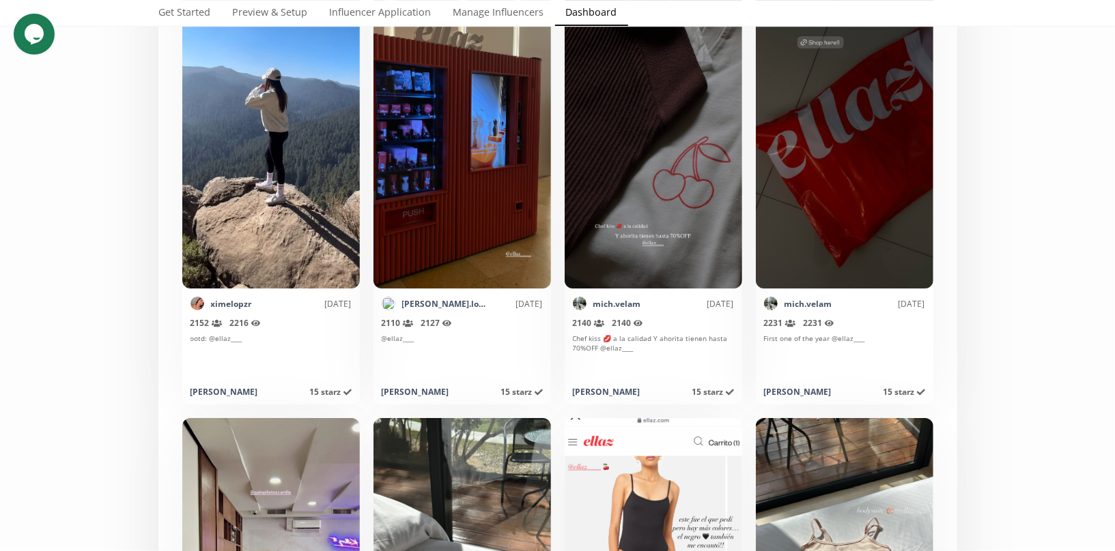
scroll to position [7064, 0]
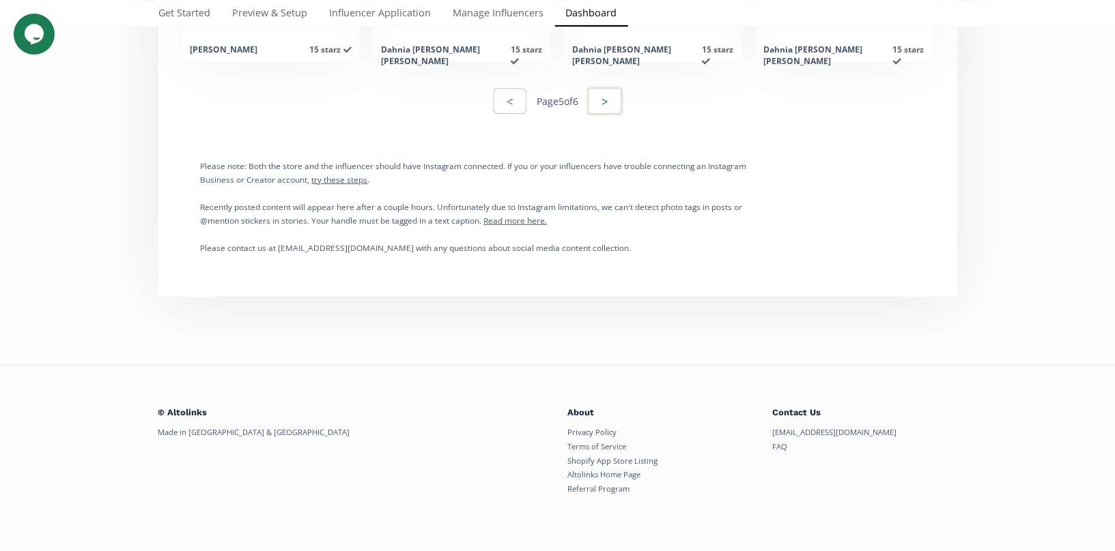
click at [601, 106] on button ">" at bounding box center [604, 101] width 37 height 29
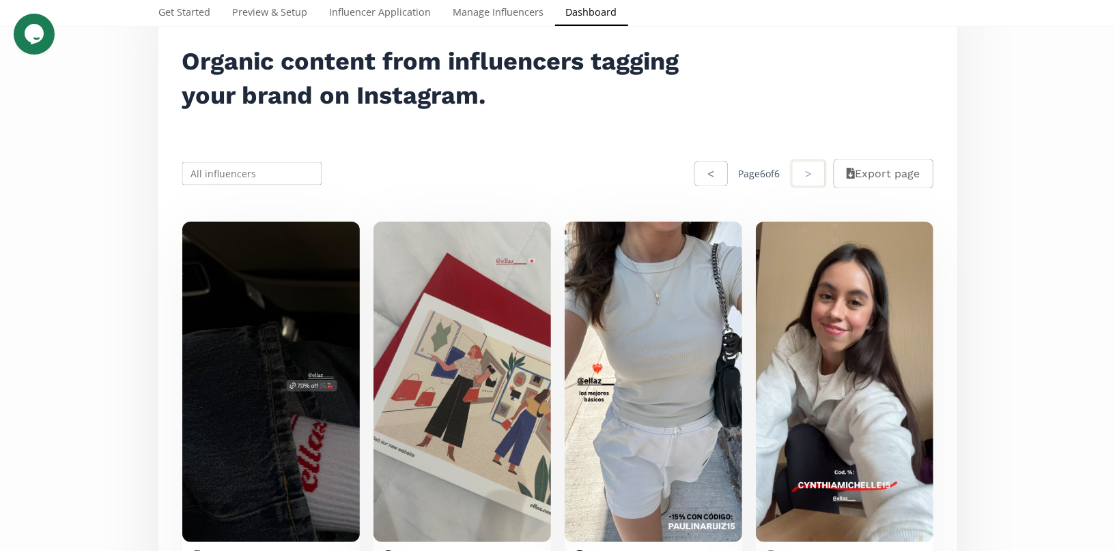
scroll to position [0, 0]
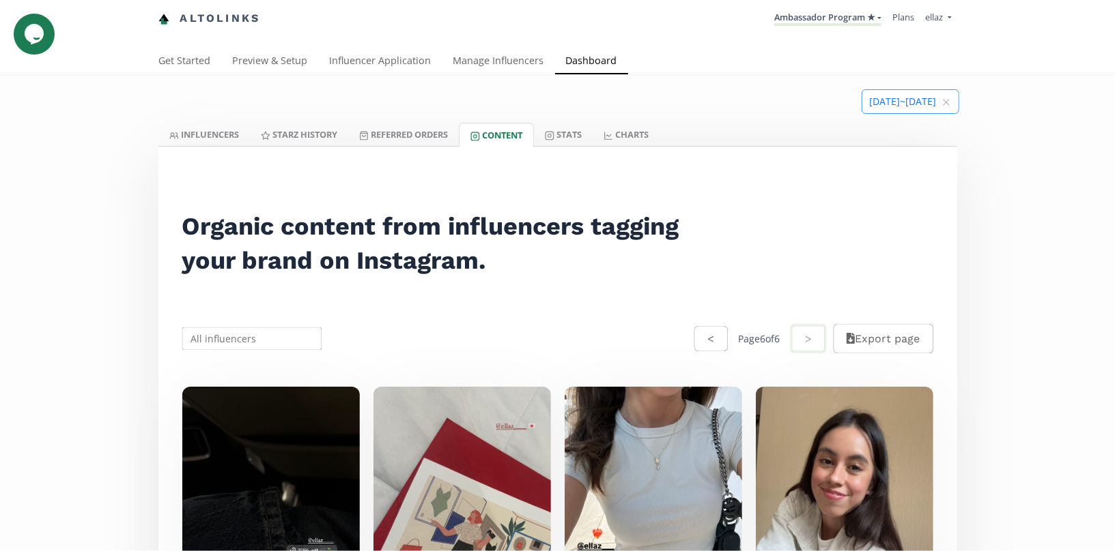
click at [885, 110] on input at bounding box center [910, 101] width 96 height 23
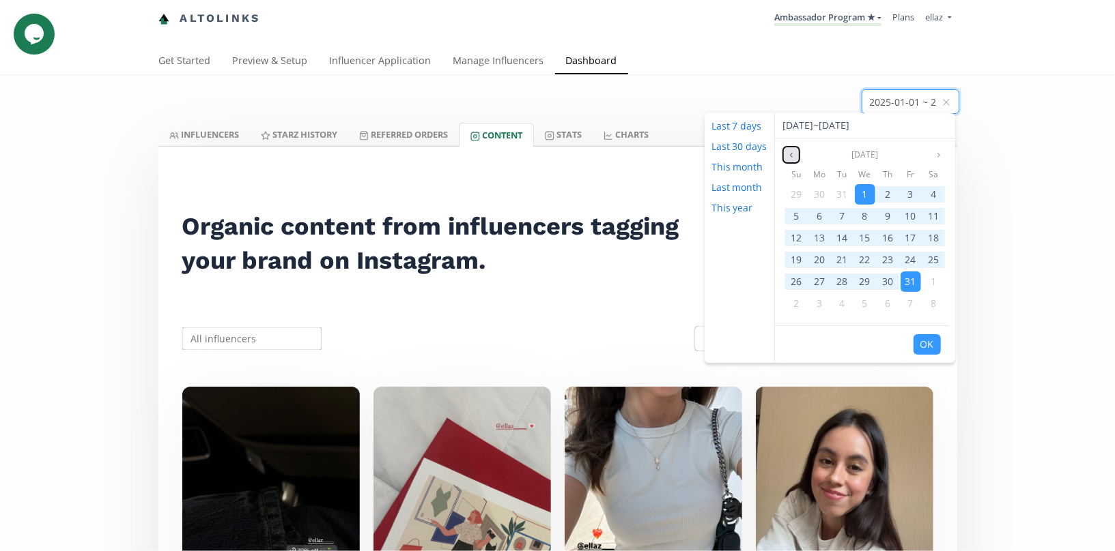
click at [791, 152] on icon "angle left" at bounding box center [791, 155] width 8 height 8
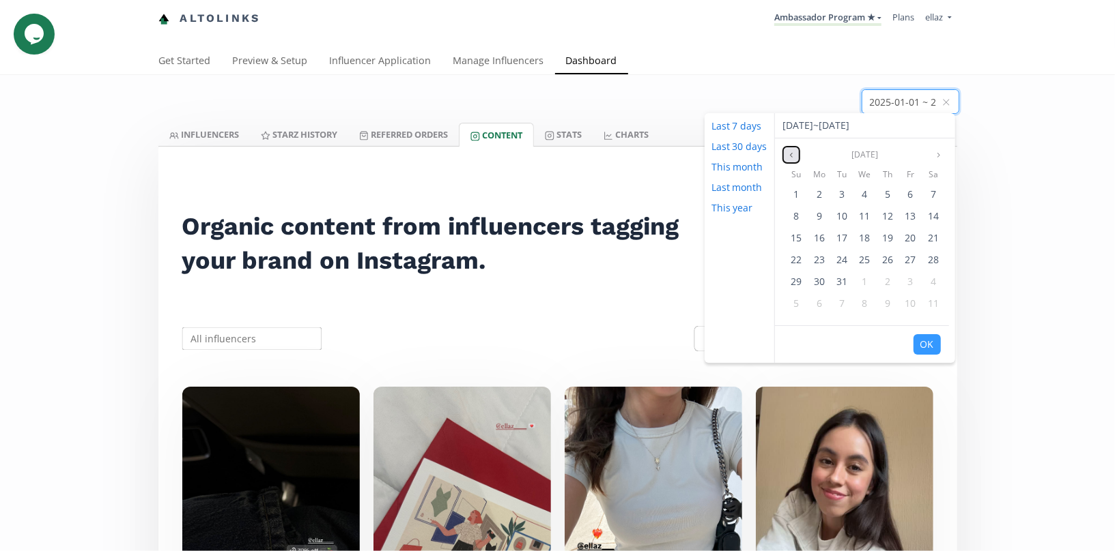
click at [791, 152] on icon "angle left" at bounding box center [791, 155] width 8 height 8
click at [909, 197] on span "1" at bounding box center [910, 194] width 5 height 13
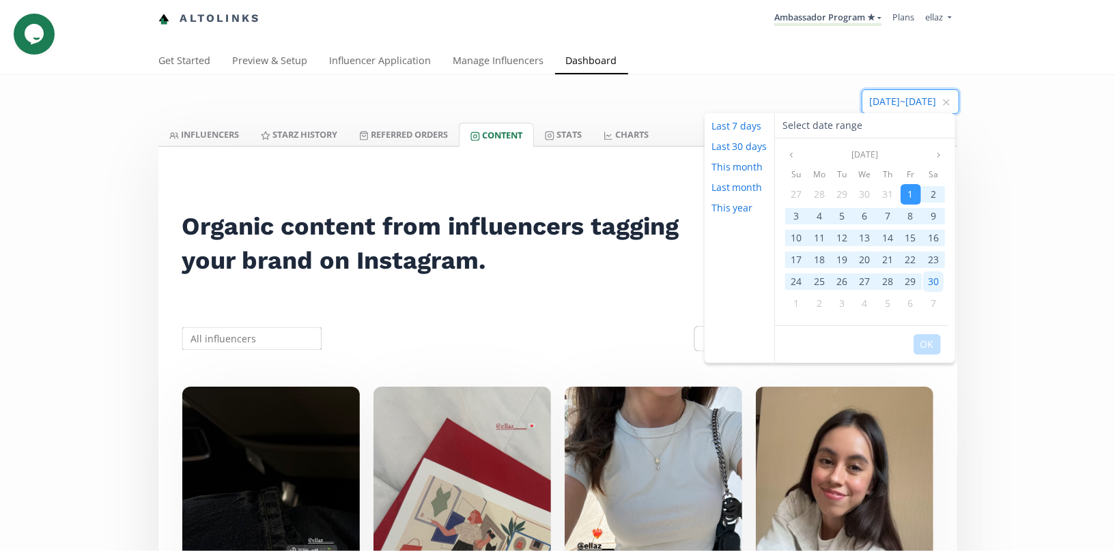
click at [925, 278] on div "30" at bounding box center [933, 282] width 20 height 20
click at [925, 332] on div "OK" at bounding box center [862, 345] width 174 height 38
click at [926, 343] on button "OK" at bounding box center [926, 344] width 27 height 20
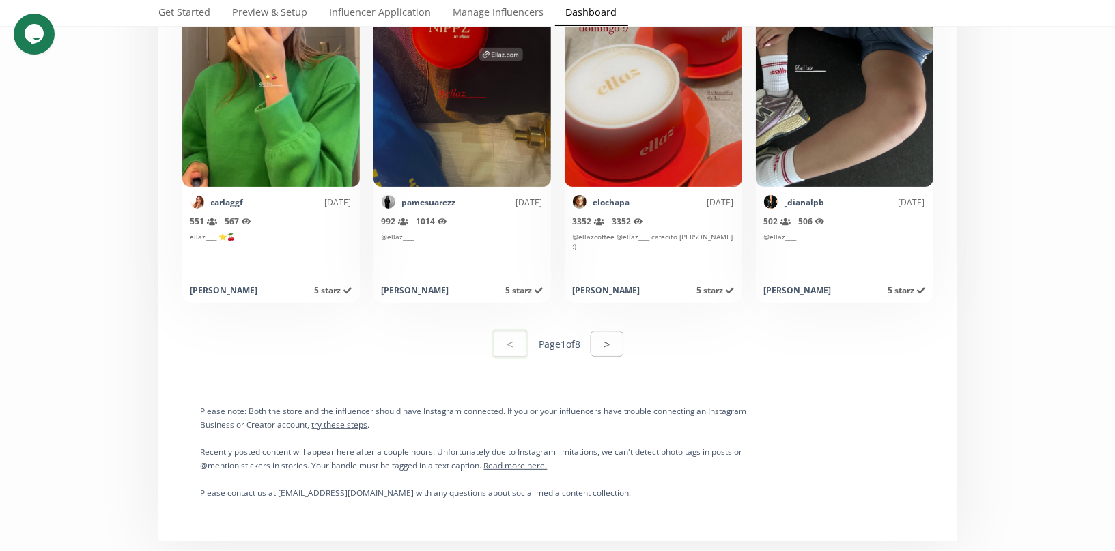
scroll to position [6831, 0]
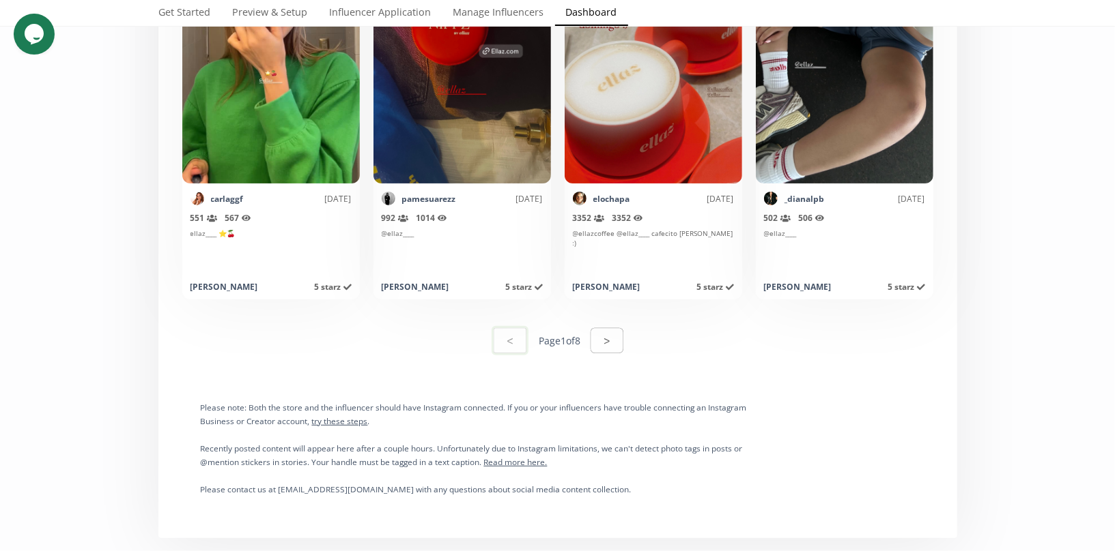
click at [616, 352] on div "< Page 1 of 8 >" at bounding box center [557, 340] width 132 height 33
click at [610, 342] on button ">" at bounding box center [606, 340] width 37 height 29
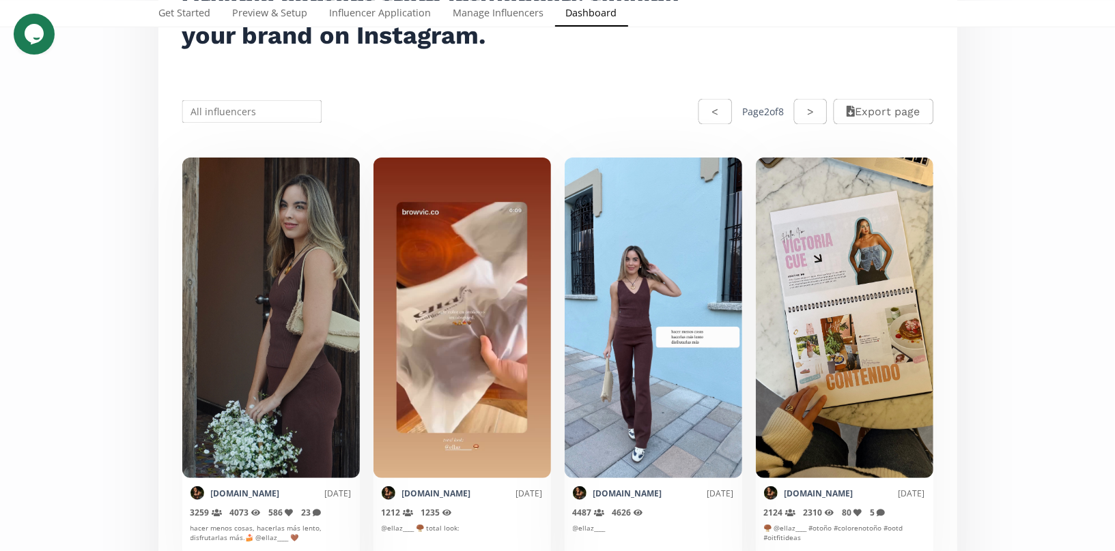
scroll to position [0, 0]
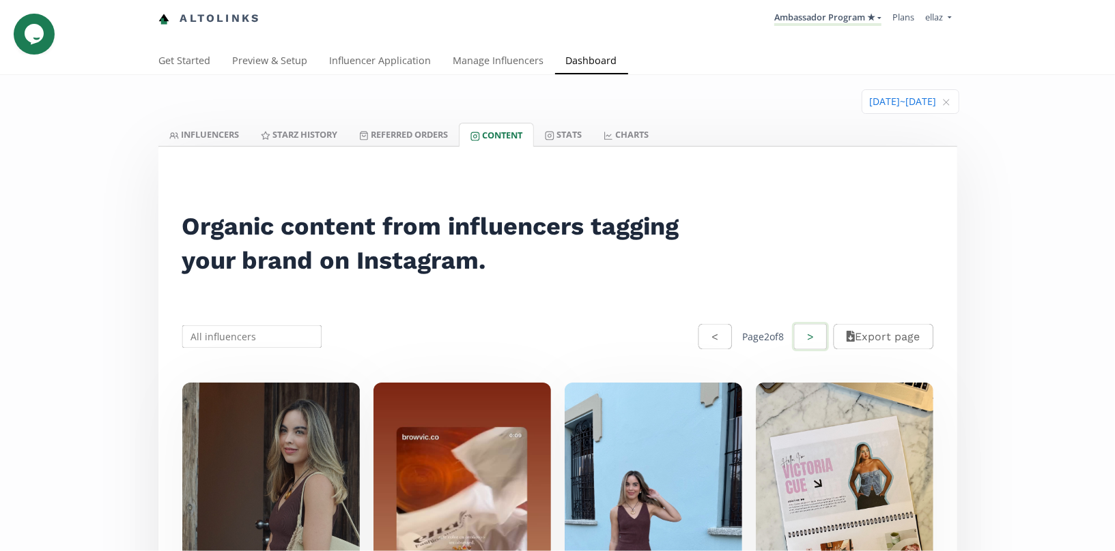
click at [792, 325] on button ">" at bounding box center [810, 336] width 37 height 29
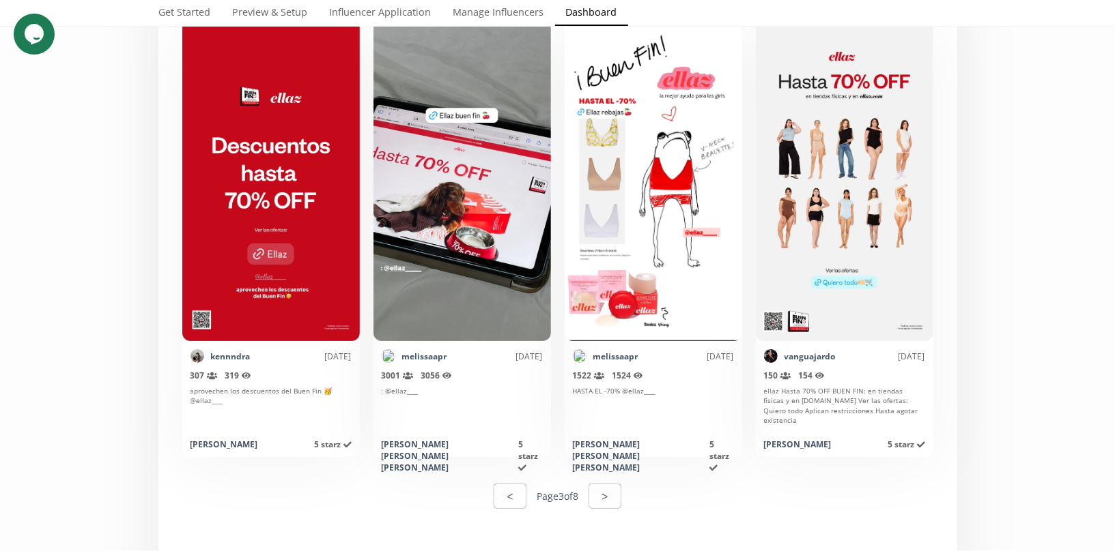
scroll to position [6670, 0]
click at [612, 501] on button ">" at bounding box center [604, 495] width 37 height 29
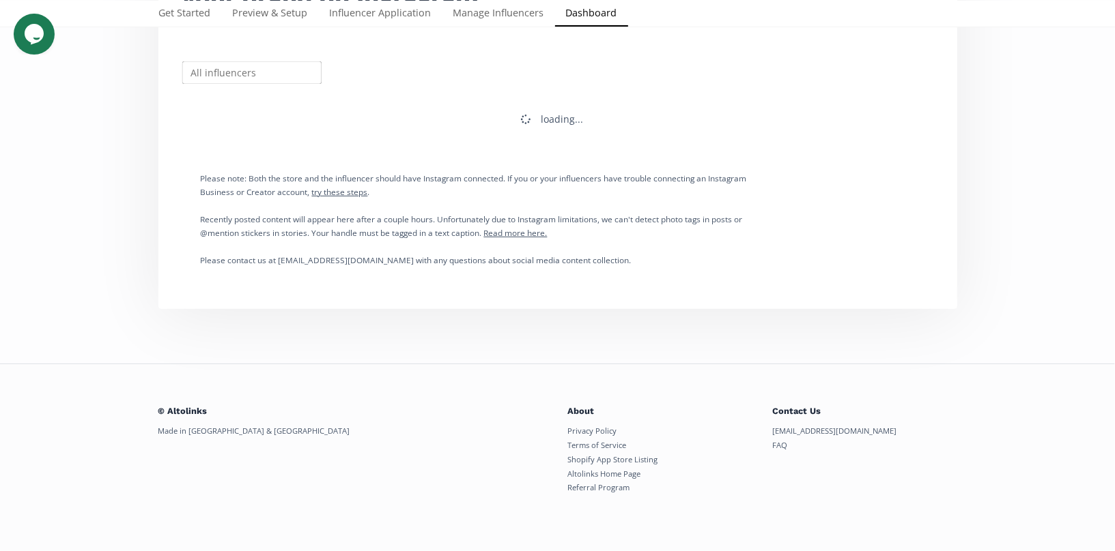
scroll to position [0, 0]
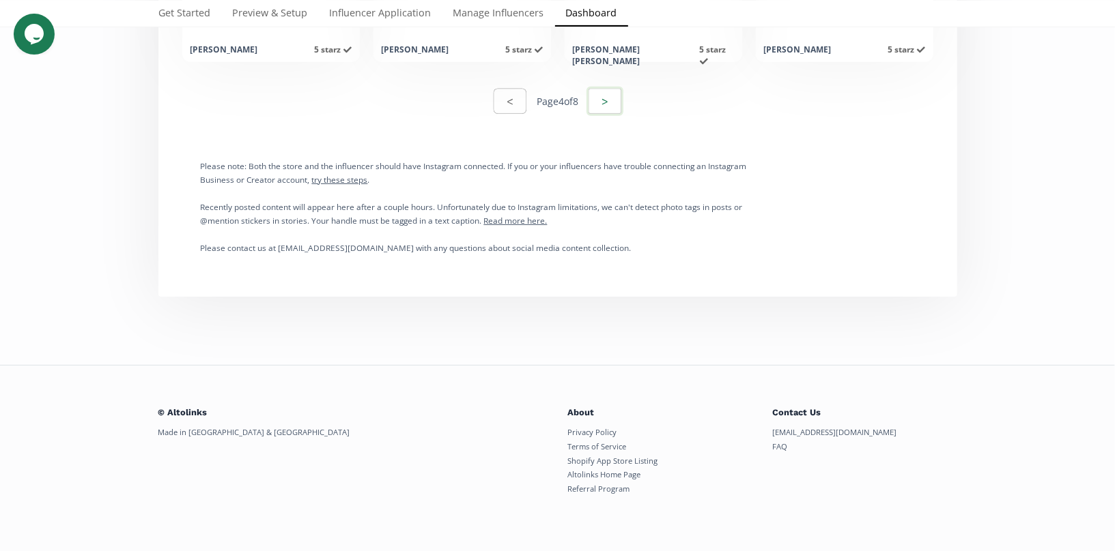
click at [605, 111] on button ">" at bounding box center [604, 101] width 37 height 29
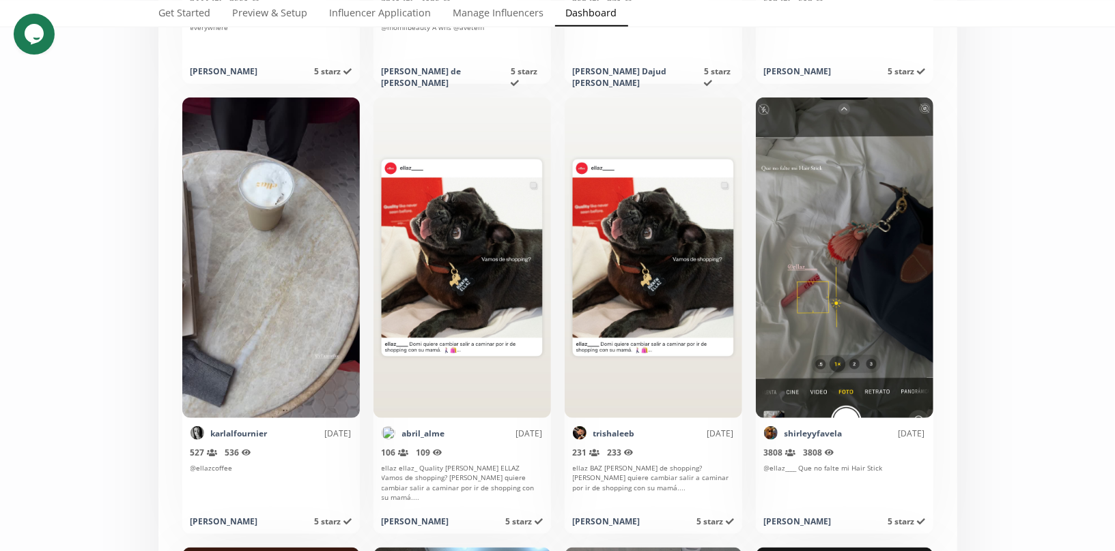
scroll to position [26, 0]
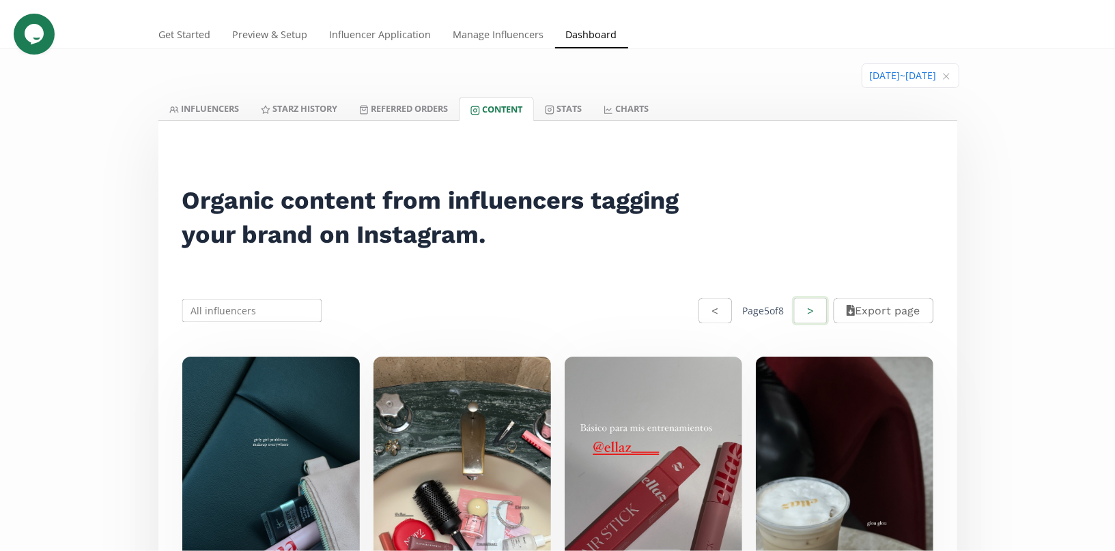
click at [811, 319] on button ">" at bounding box center [810, 310] width 37 height 29
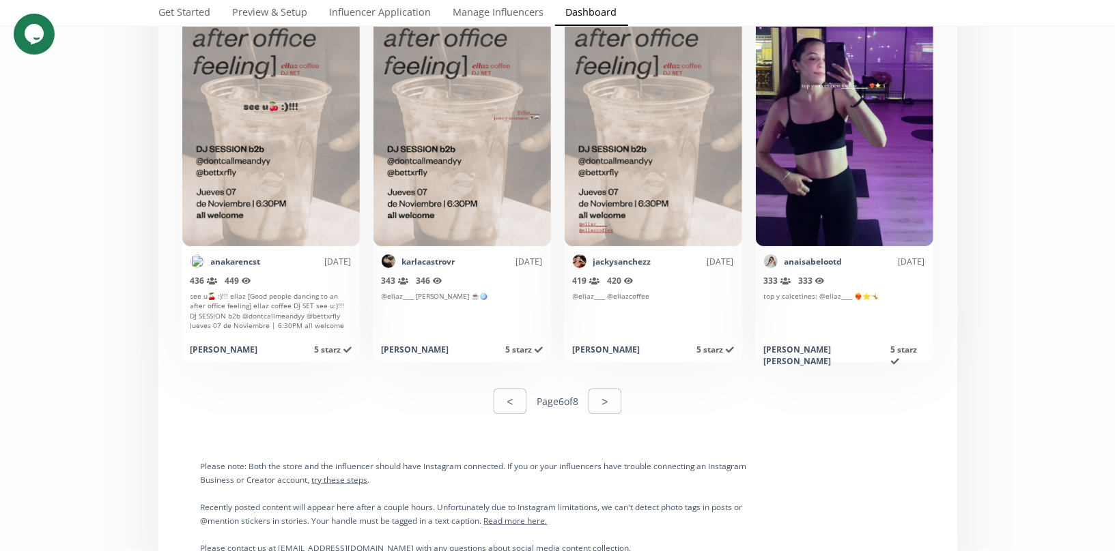
scroll to position [7064, 0]
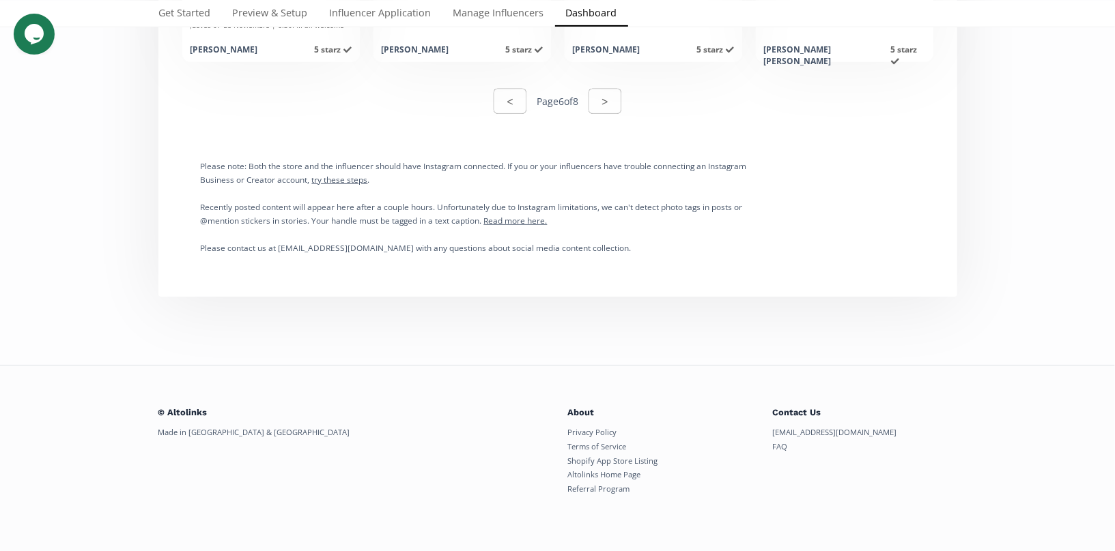
click at [584, 94] on div "< Page 6 of 8 >" at bounding box center [557, 101] width 128 height 29
click at [599, 95] on button ">" at bounding box center [604, 101] width 37 height 29
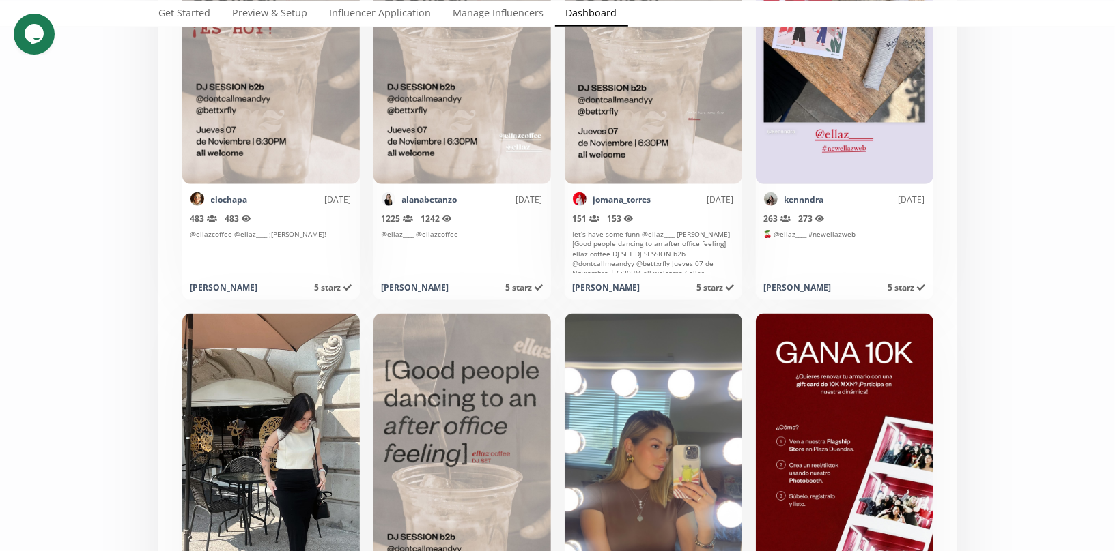
scroll to position [233, 0]
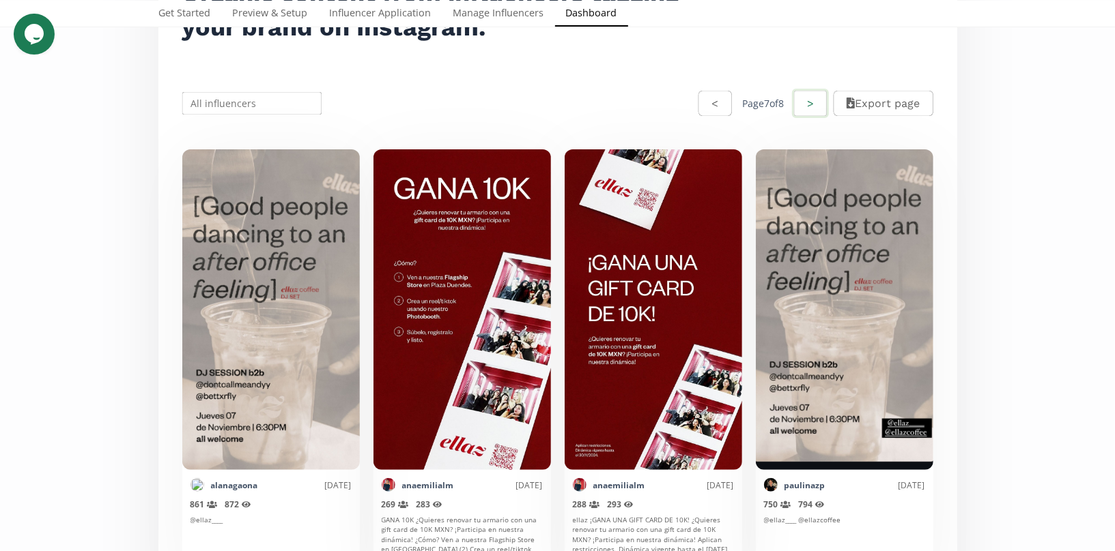
click at [816, 111] on button ">" at bounding box center [810, 103] width 37 height 29
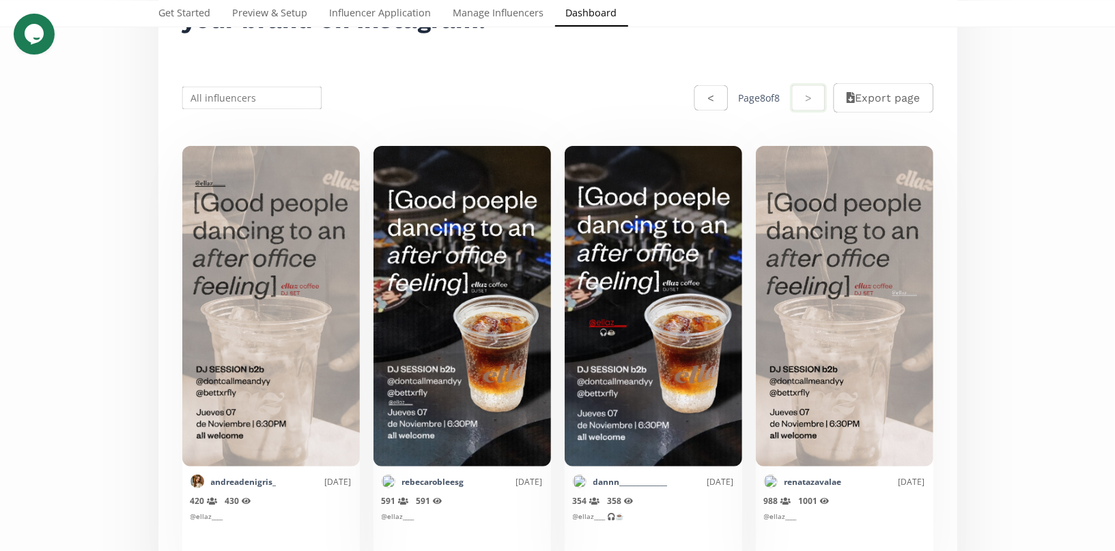
scroll to position [0, 0]
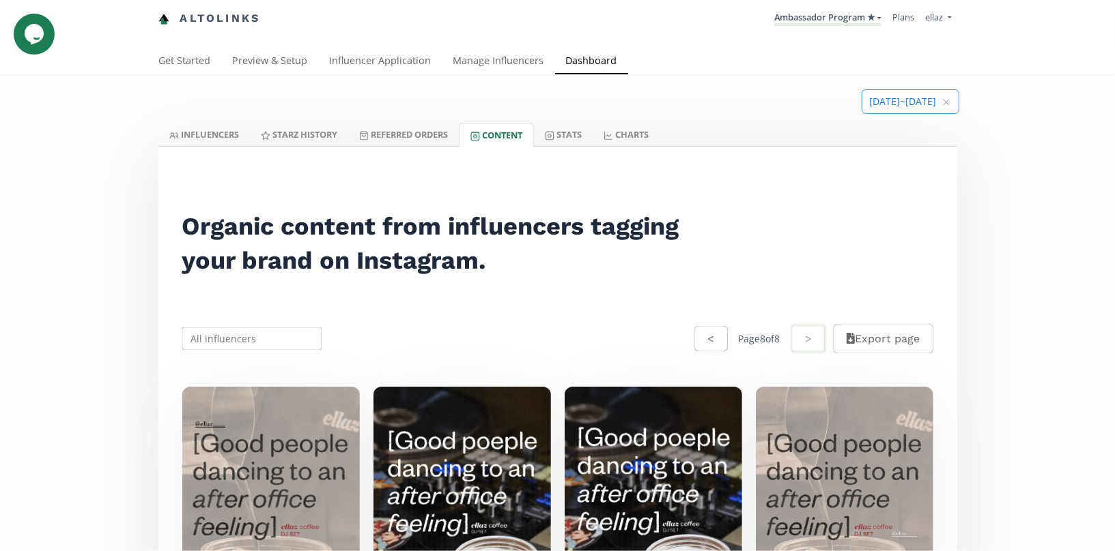
click at [912, 92] on input at bounding box center [910, 101] width 96 height 23
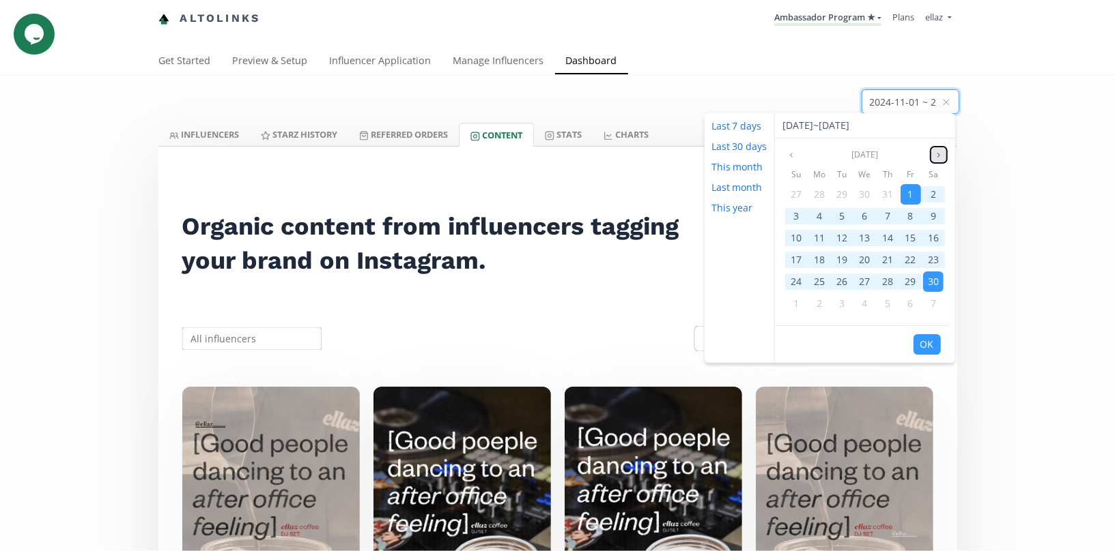
click at [934, 147] on button "Next month" at bounding box center [938, 155] width 16 height 16
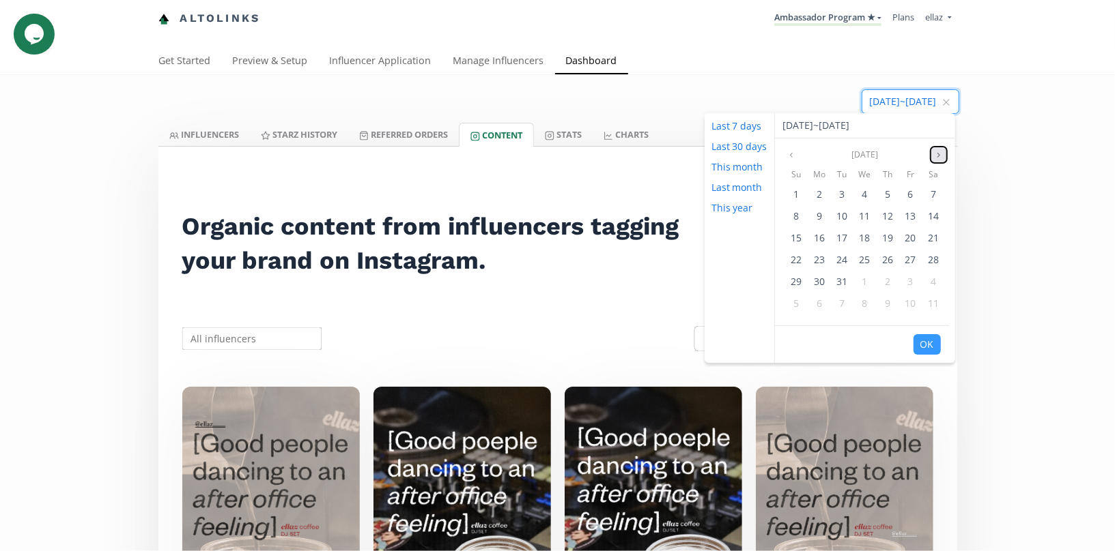
click at [934, 152] on icon "angle right" at bounding box center [938, 155] width 8 height 8
click at [930, 190] on span "1" at bounding box center [932, 194] width 5 height 13
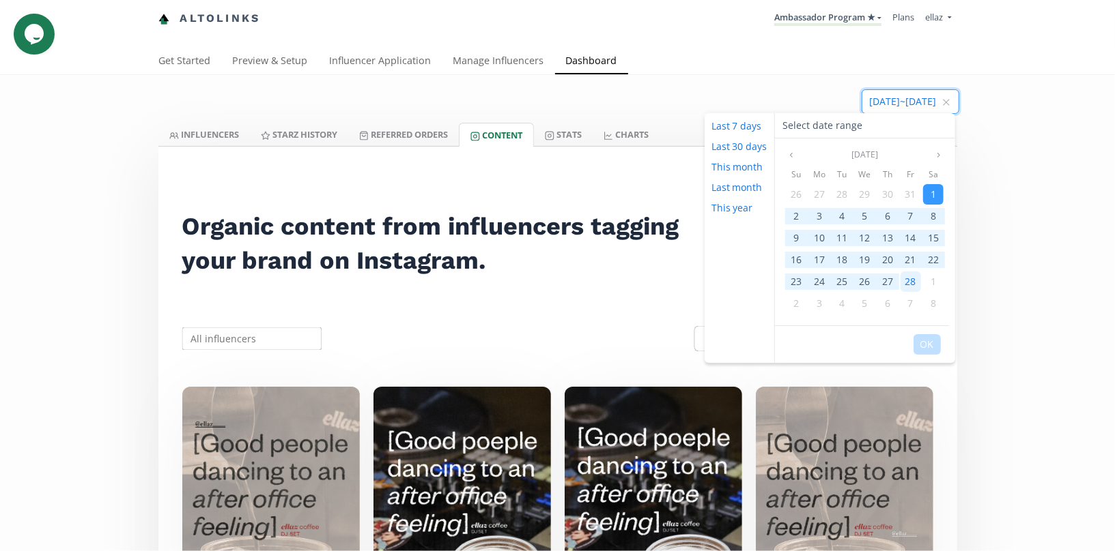
click at [906, 278] on span "28" at bounding box center [910, 281] width 11 height 13
click at [930, 351] on button "OK" at bounding box center [926, 344] width 27 height 20
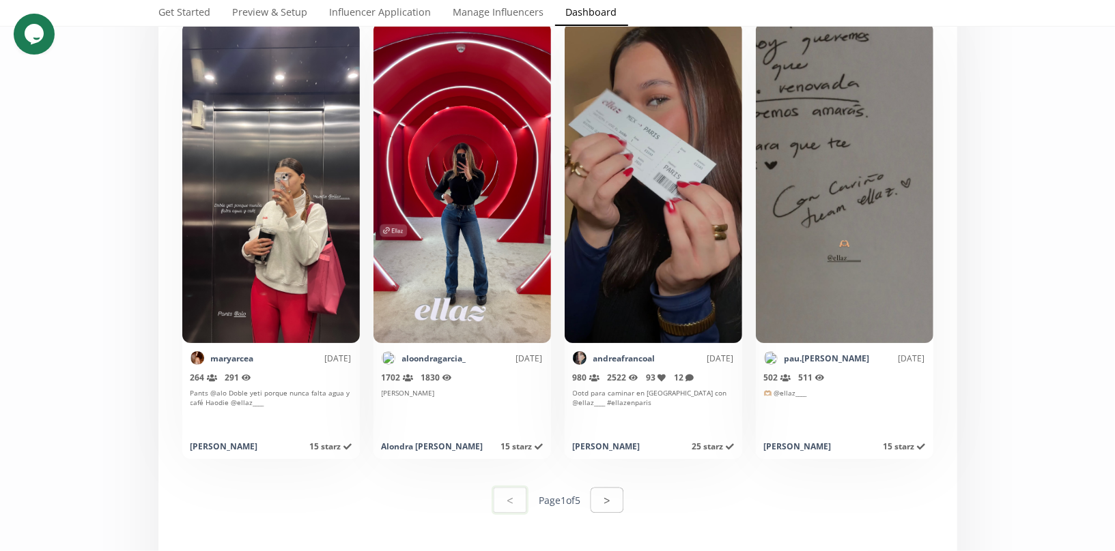
scroll to position [6756, 0]
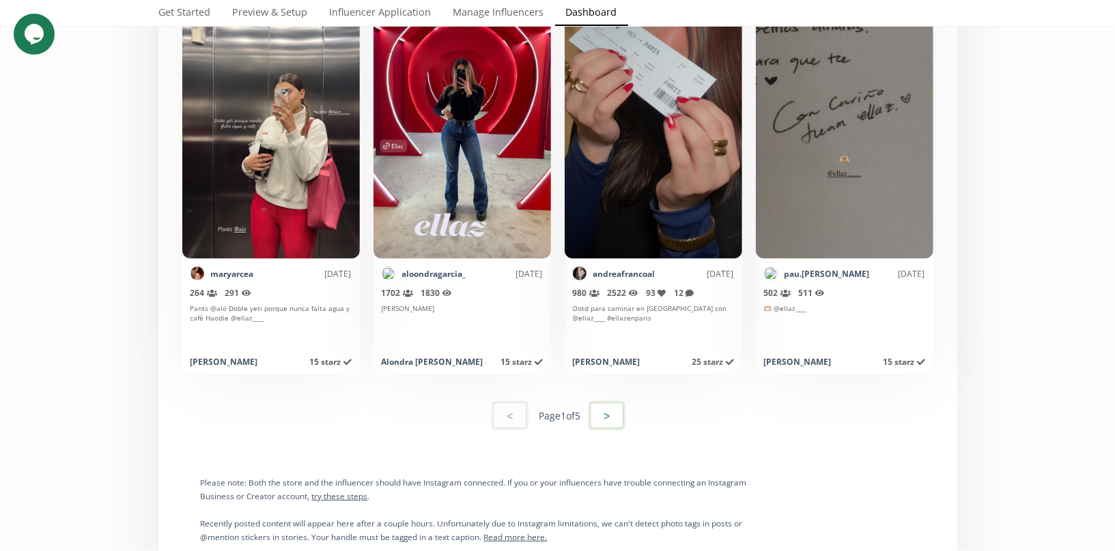
click at [605, 422] on button ">" at bounding box center [606, 415] width 37 height 29
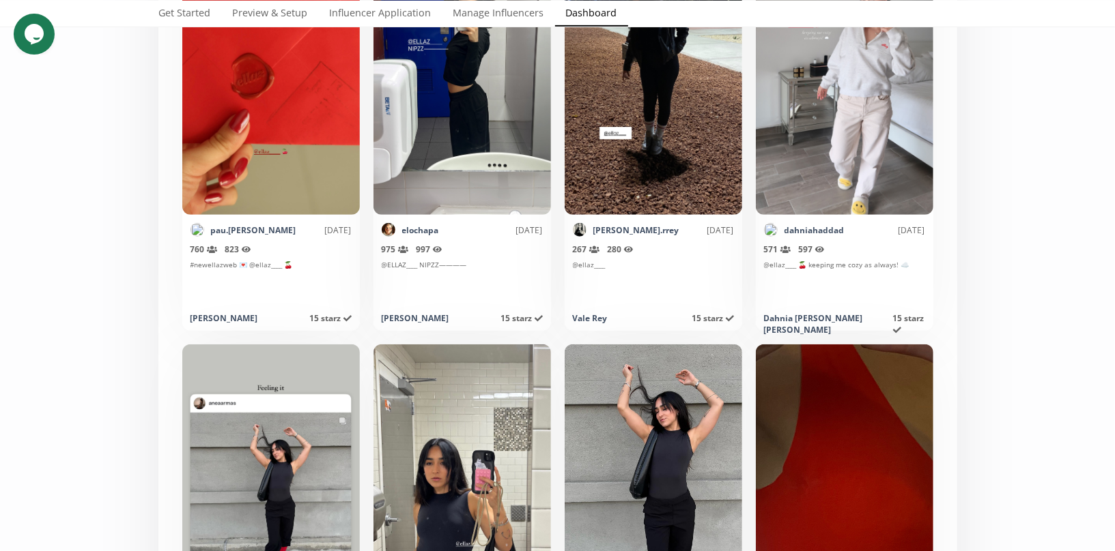
scroll to position [0, 0]
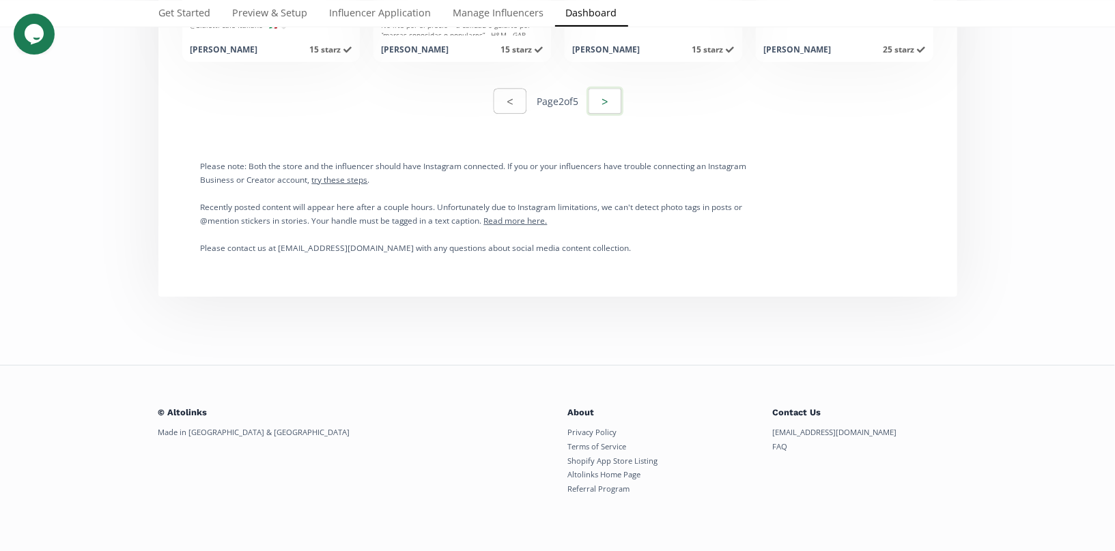
click at [615, 97] on button ">" at bounding box center [604, 101] width 37 height 29
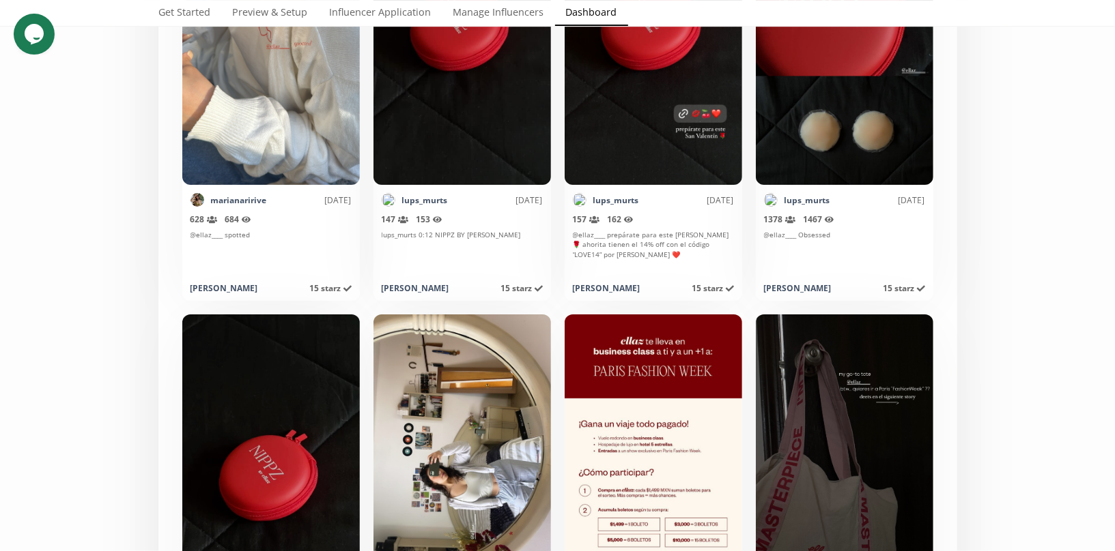
scroll to position [6897, 0]
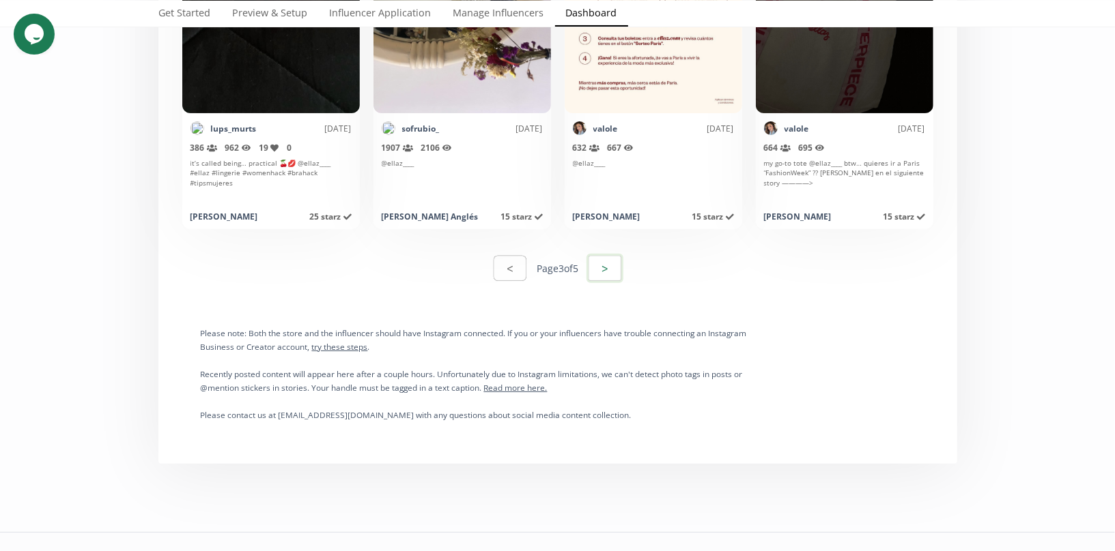
click at [612, 268] on button ">" at bounding box center [604, 268] width 37 height 29
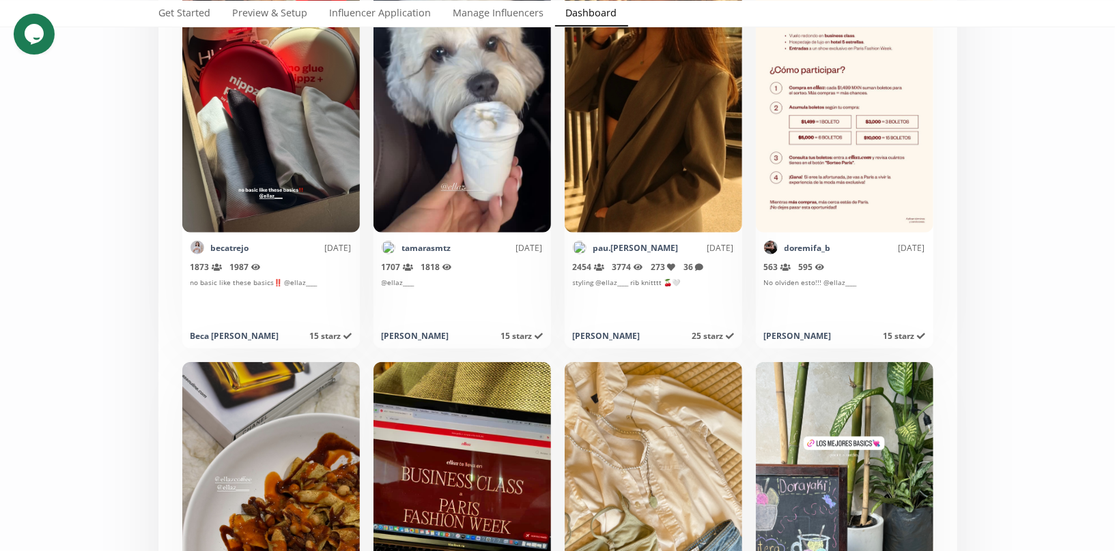
scroll to position [0, 0]
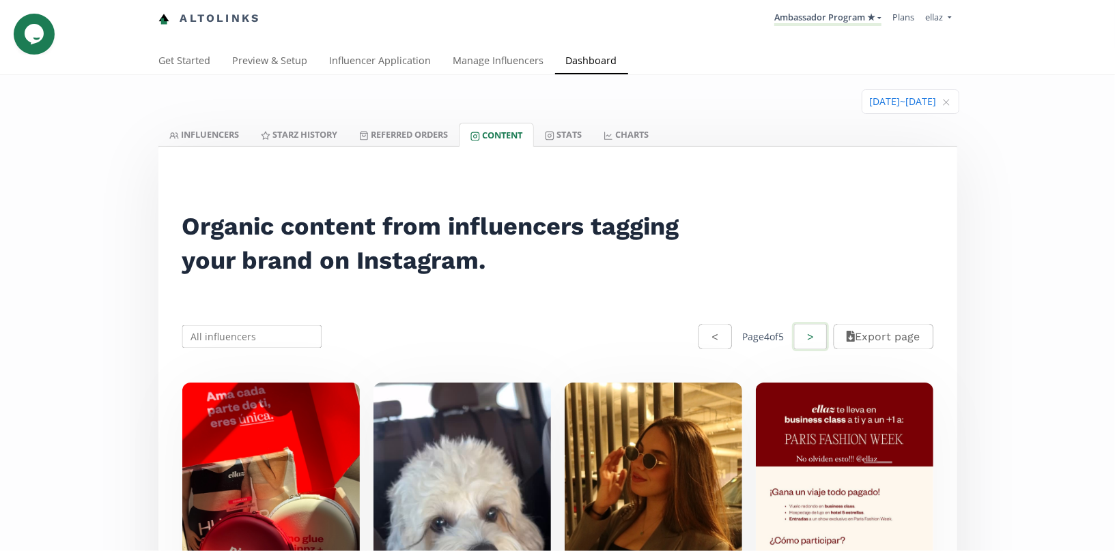
click at [810, 331] on button ">" at bounding box center [810, 336] width 37 height 29
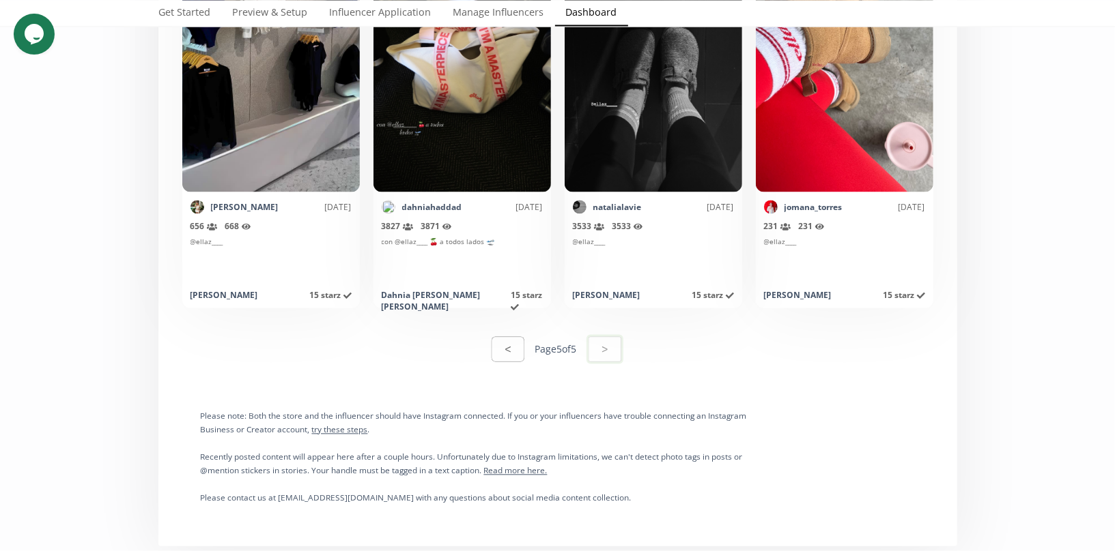
scroll to position [5144, 0]
